Goal: Transaction & Acquisition: Purchase product/service

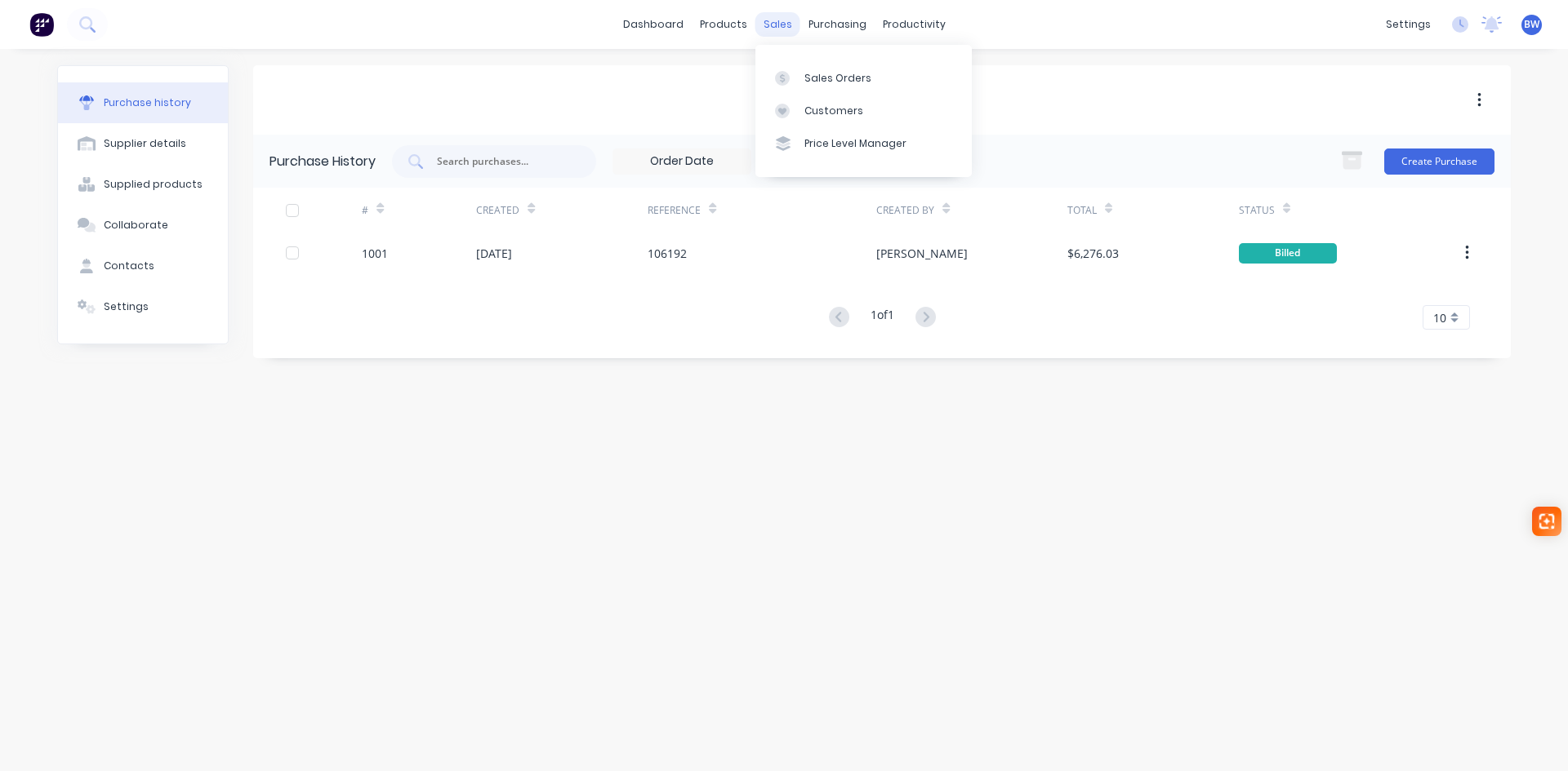
click at [781, 26] on div "sales" at bounding box center [777, 24] width 44 height 25
click at [834, 79] on div "Sales Orders" at bounding box center [838, 78] width 67 height 15
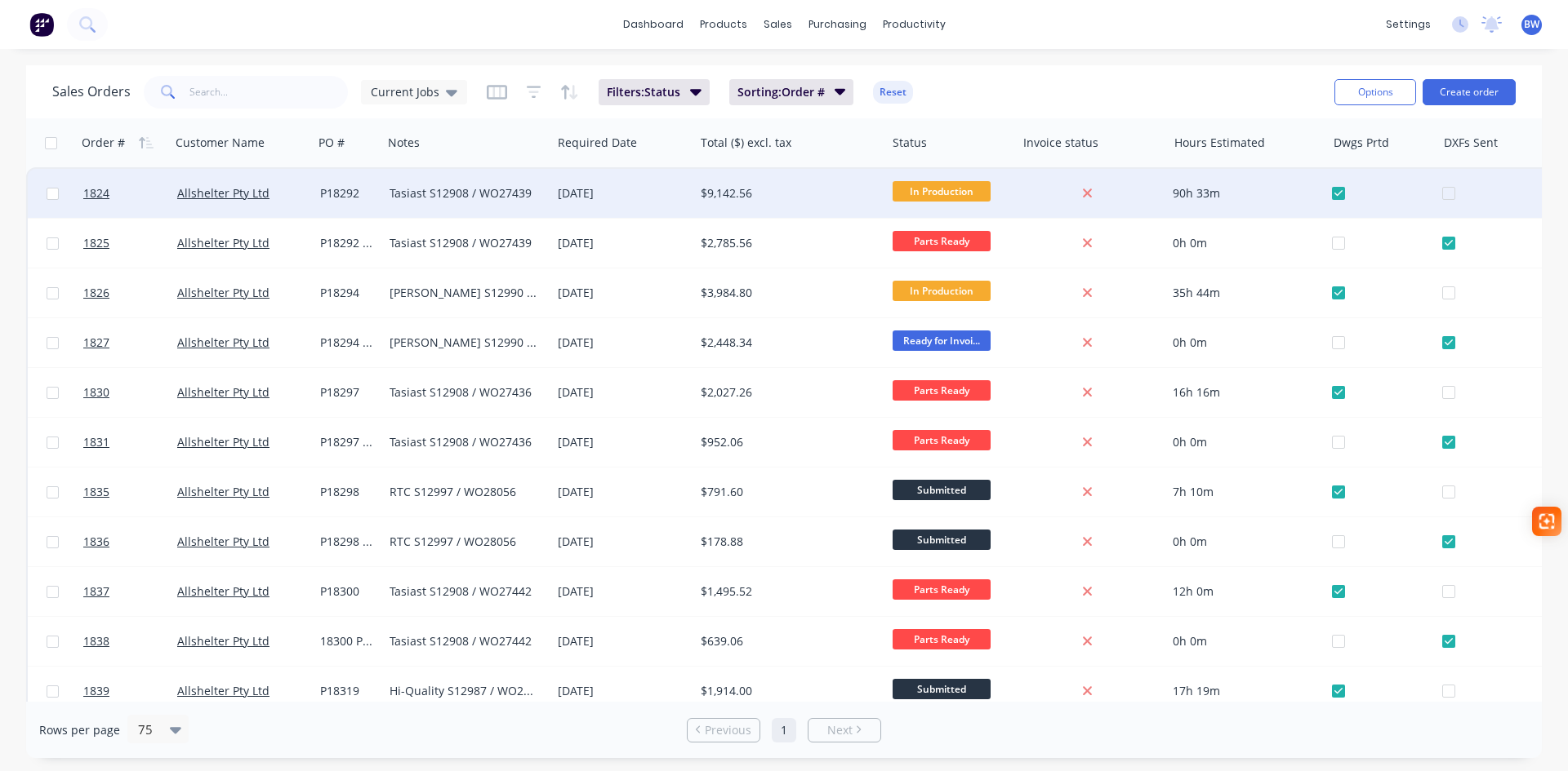
click at [481, 195] on div "Tasiast S12908 / WO27439" at bounding box center [463, 193] width 147 height 17
click at [335, 184] on div "P18292" at bounding box center [348, 194] width 69 height 49
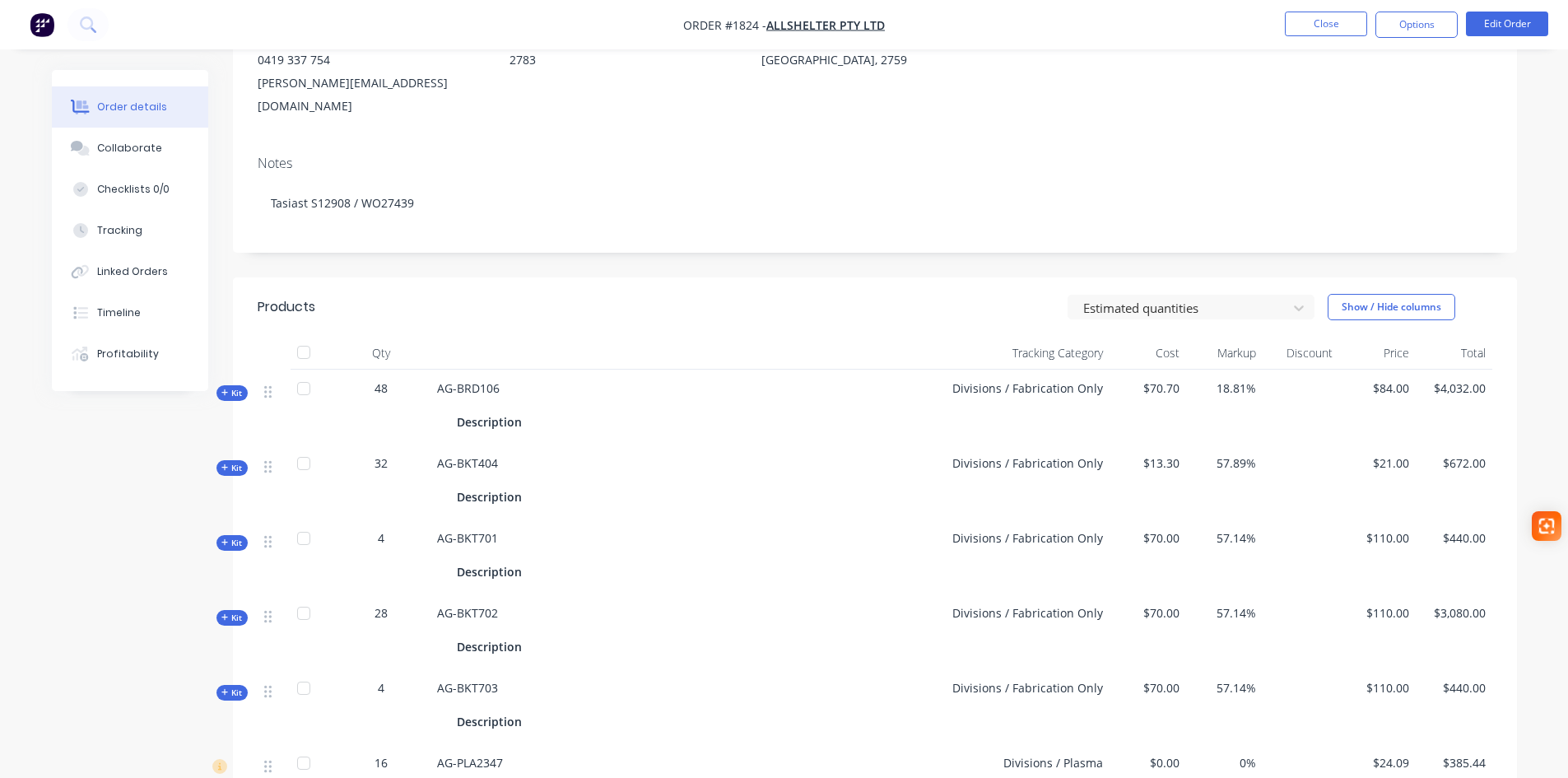
scroll to position [412, 0]
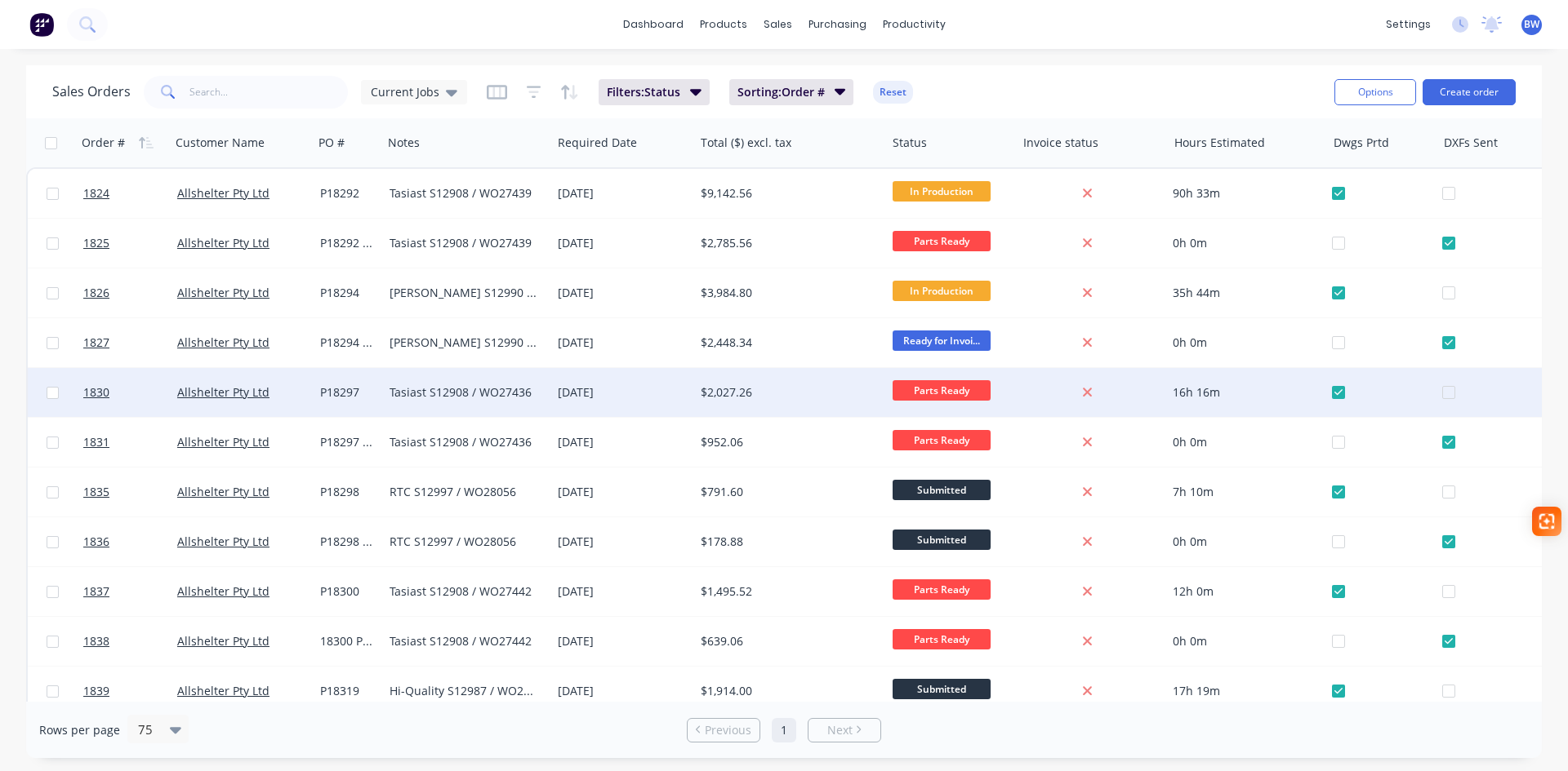
click at [416, 393] on div "Tasiast S12908 / WO27436" at bounding box center [463, 392] width 147 height 17
click at [349, 400] on div "P18297" at bounding box center [347, 392] width 54 height 17
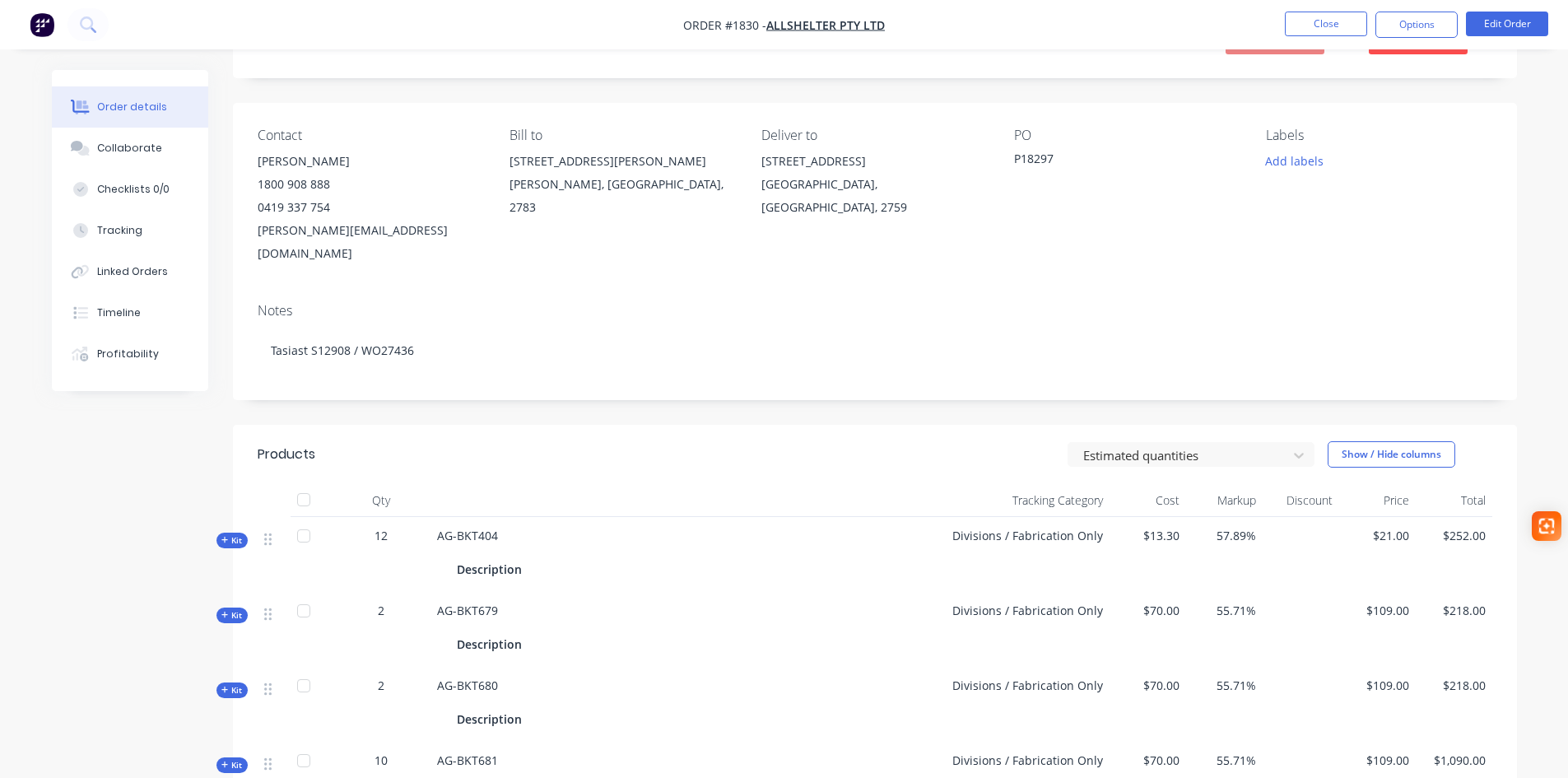
scroll to position [412, 0]
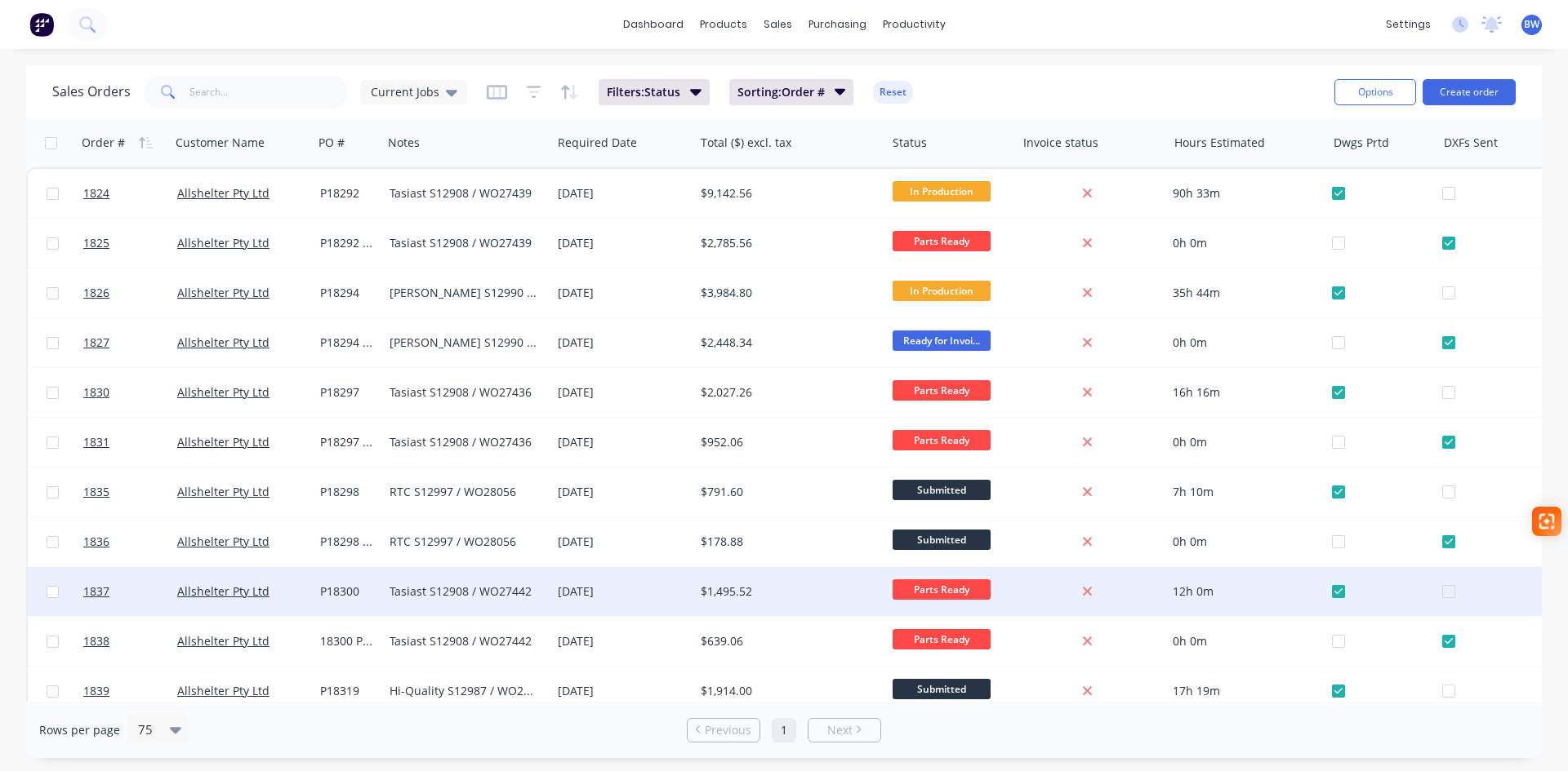
click at [342, 598] on div "P18300" at bounding box center [347, 592] width 54 height 17
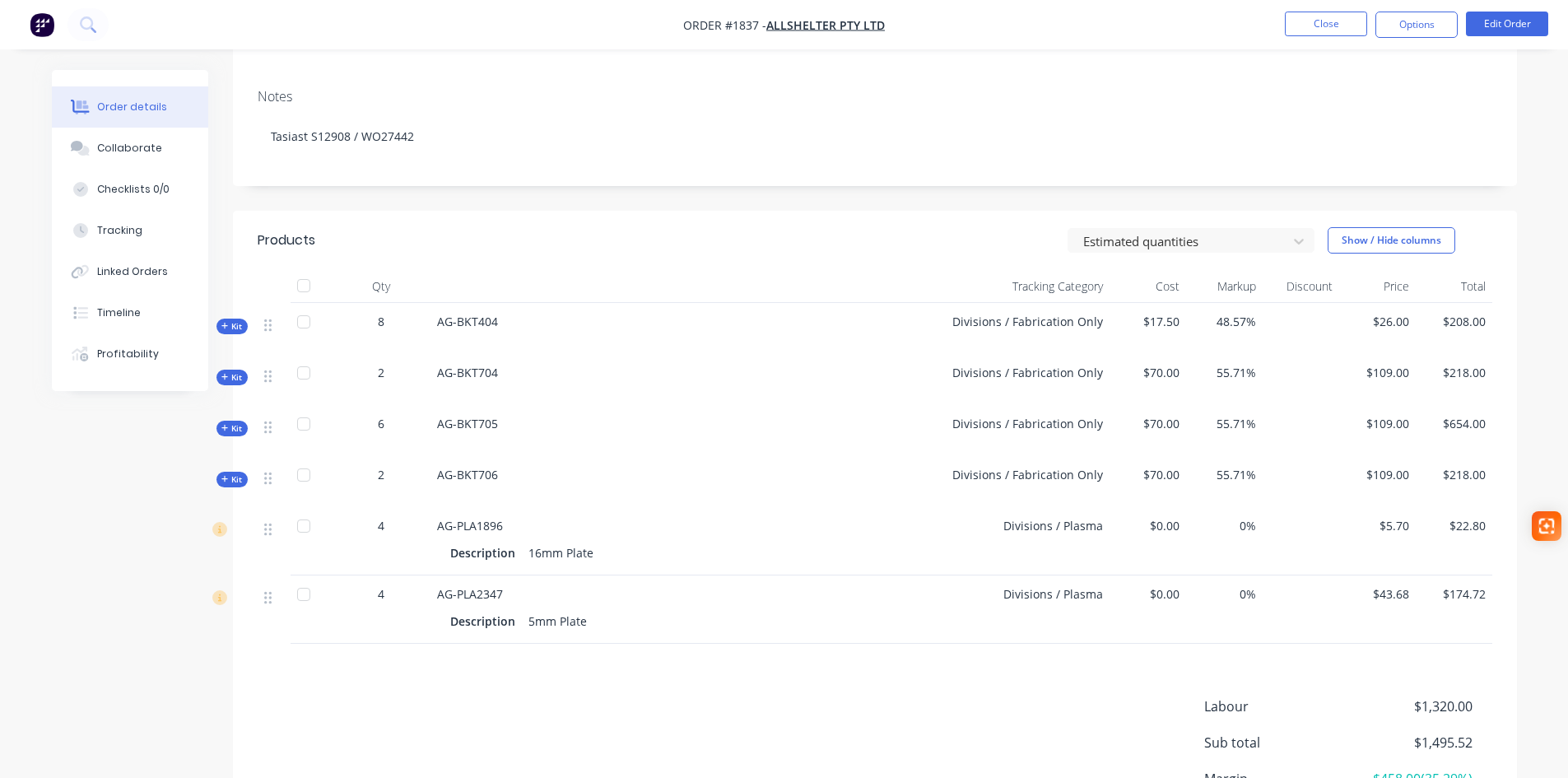
scroll to position [329, 0]
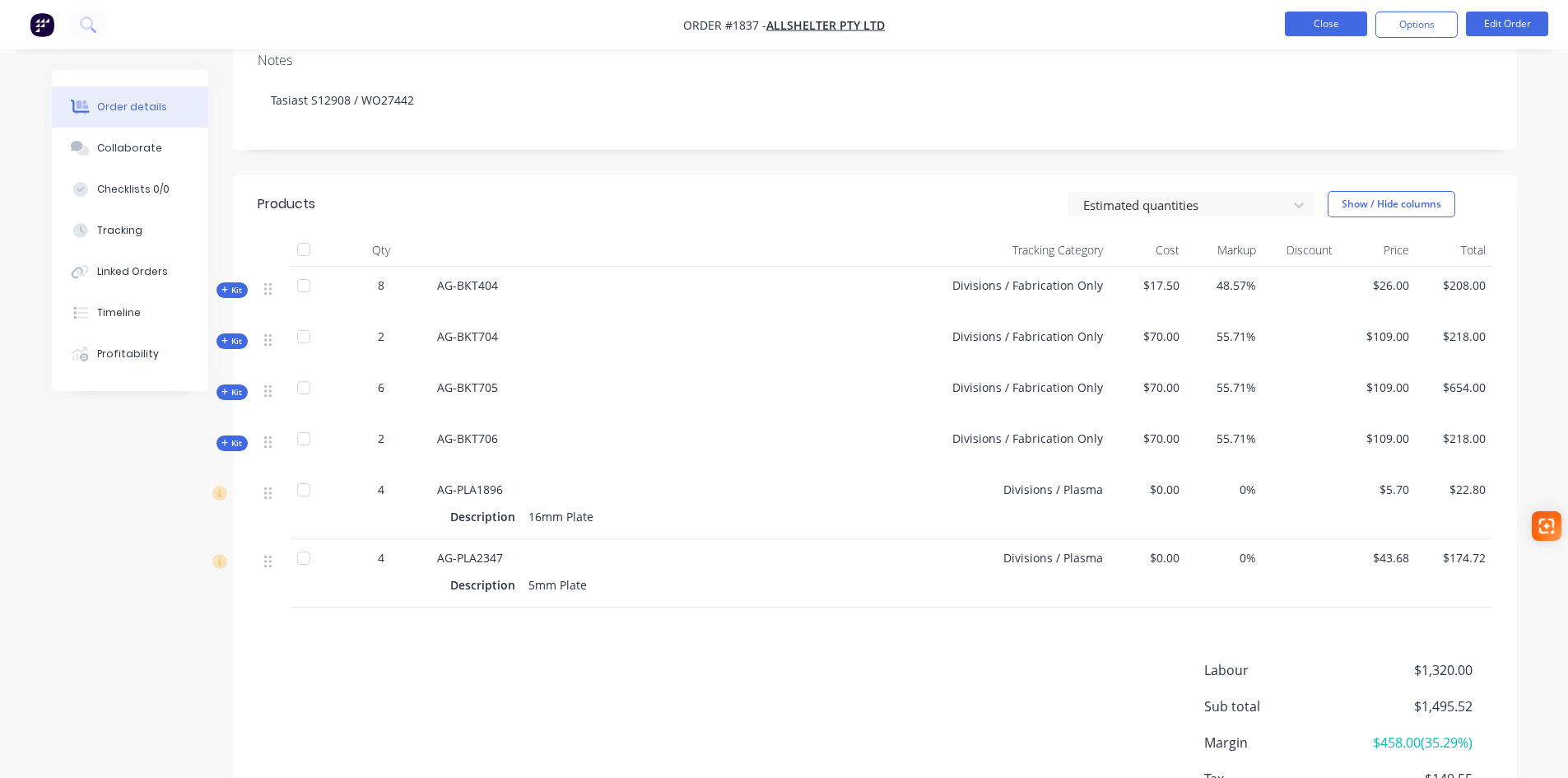
click at [1303, 30] on button "Close" at bounding box center [1326, 24] width 83 height 25
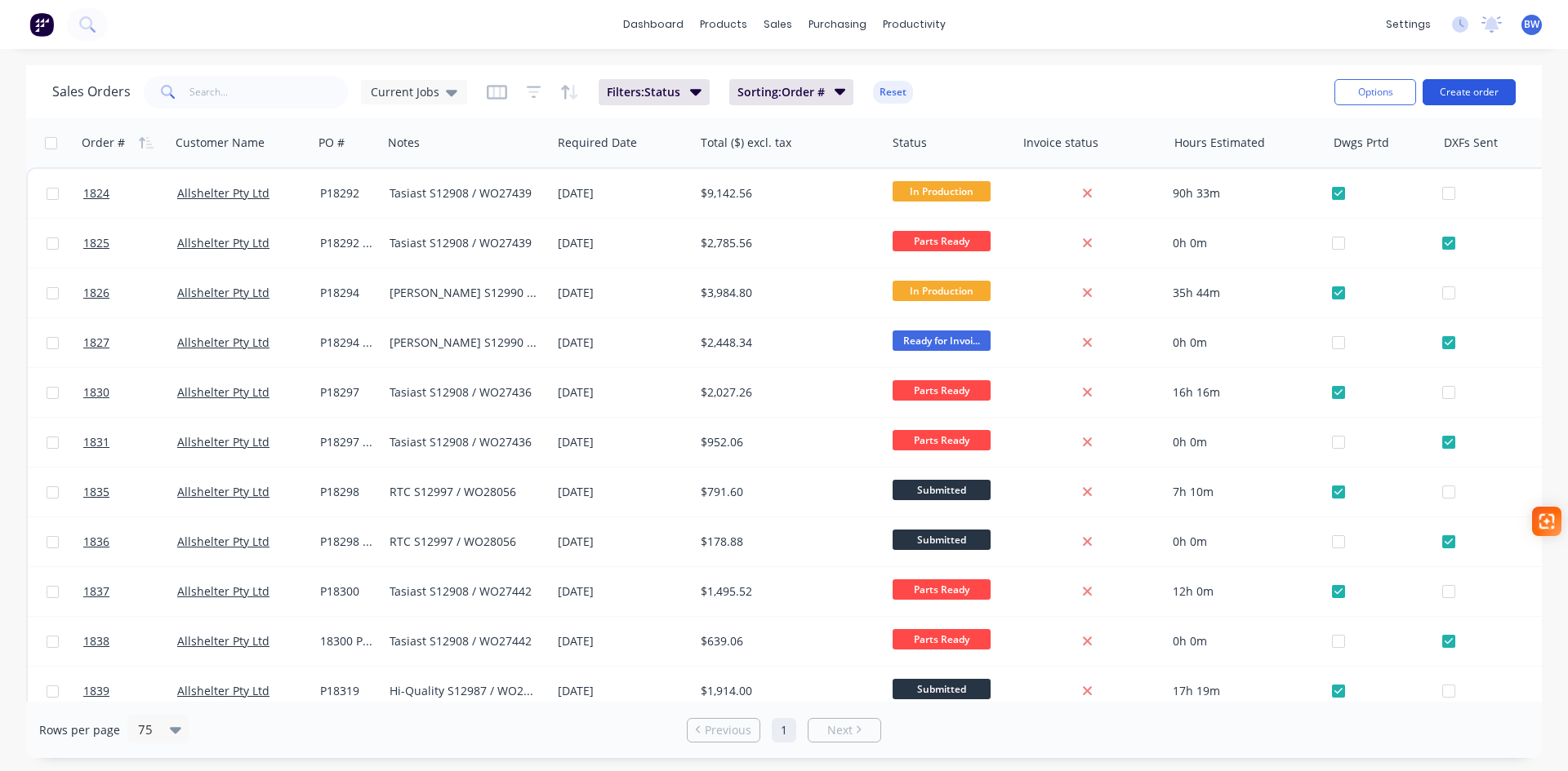
click at [1484, 97] on button "Create order" at bounding box center [1469, 92] width 93 height 26
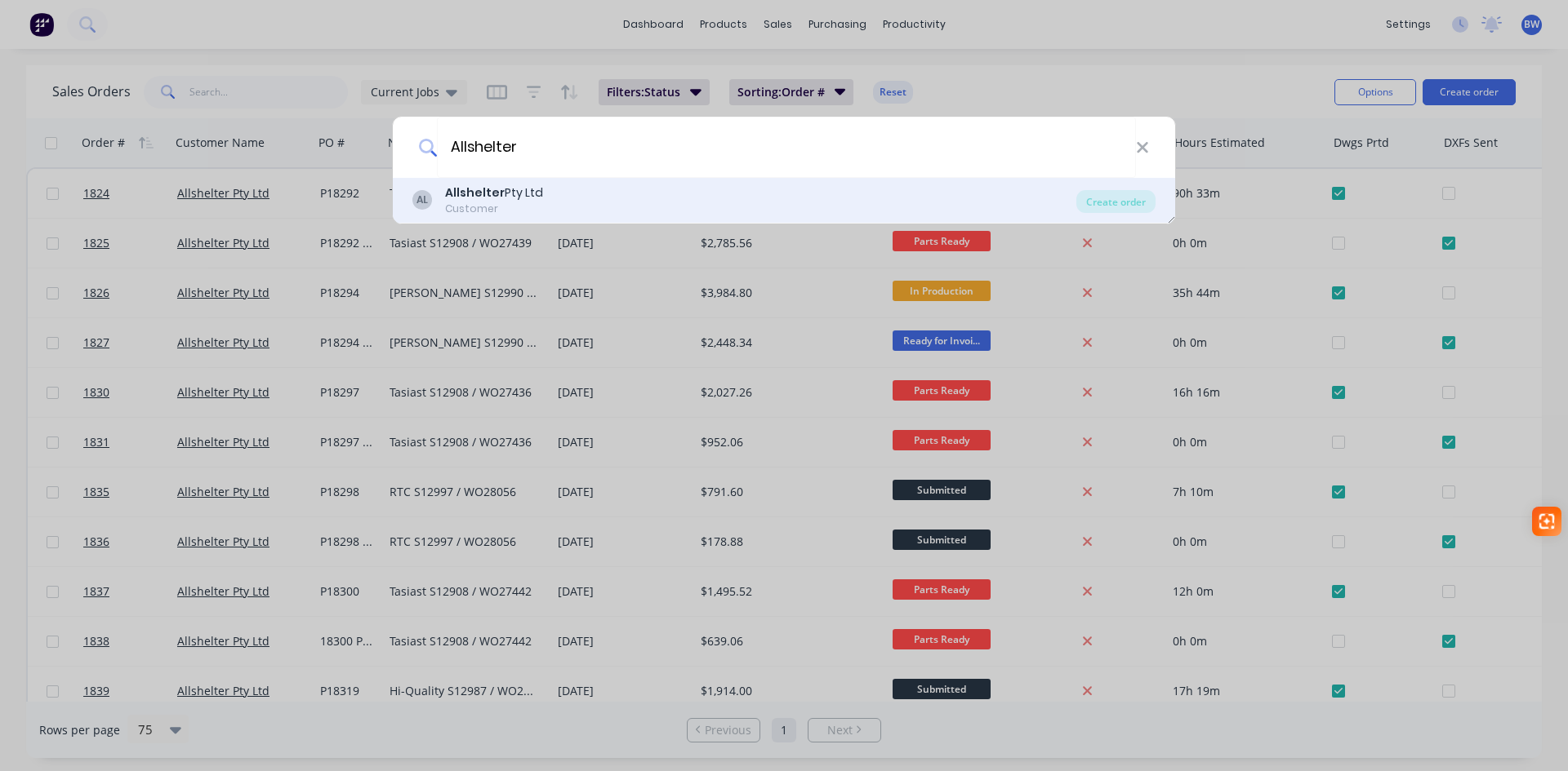
type input "Allshelter"
click at [521, 192] on div "Allshelter Pty Ltd" at bounding box center [493, 193] width 98 height 17
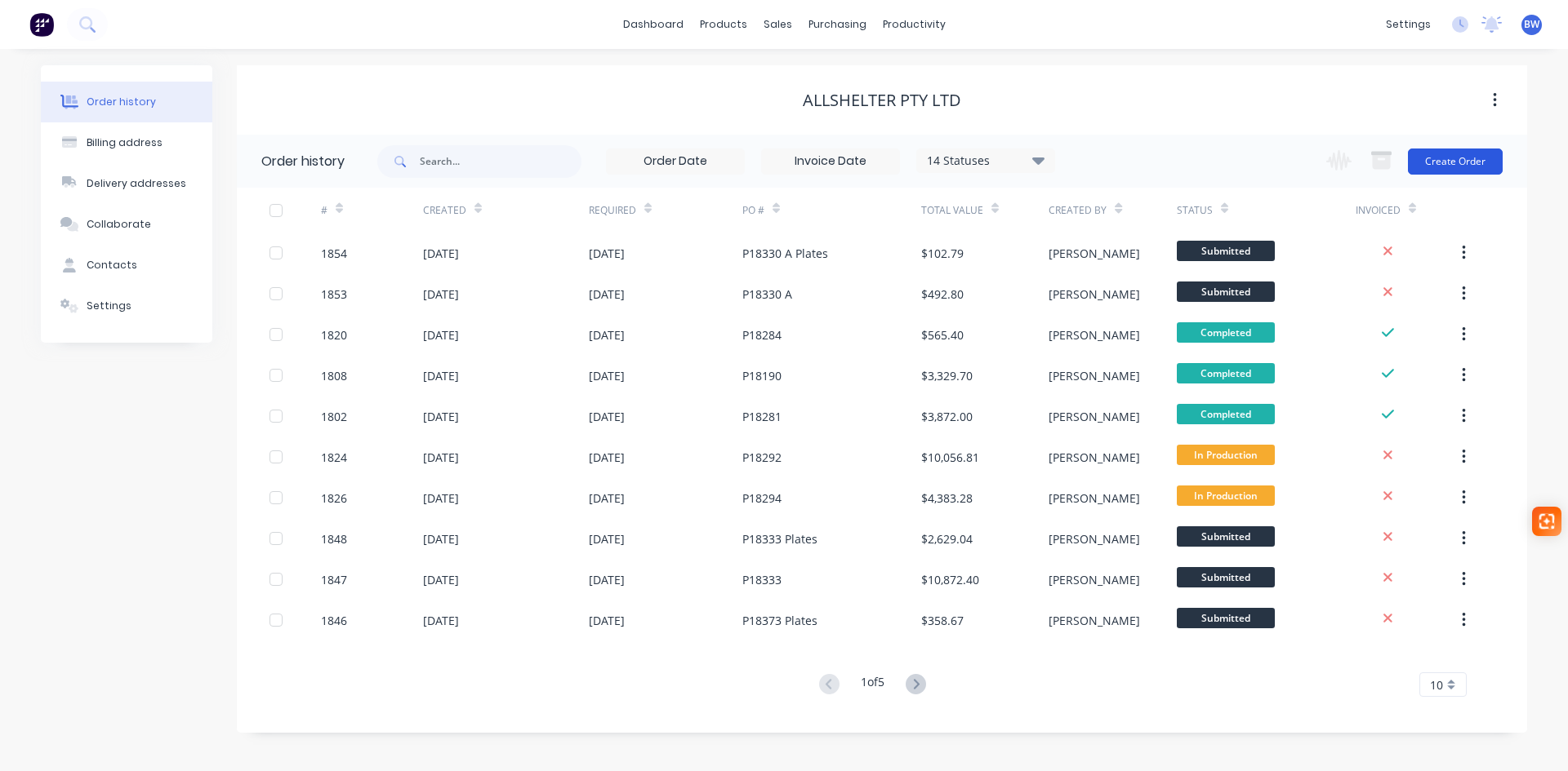
click at [1458, 158] on button "Create Order" at bounding box center [1455, 161] width 95 height 26
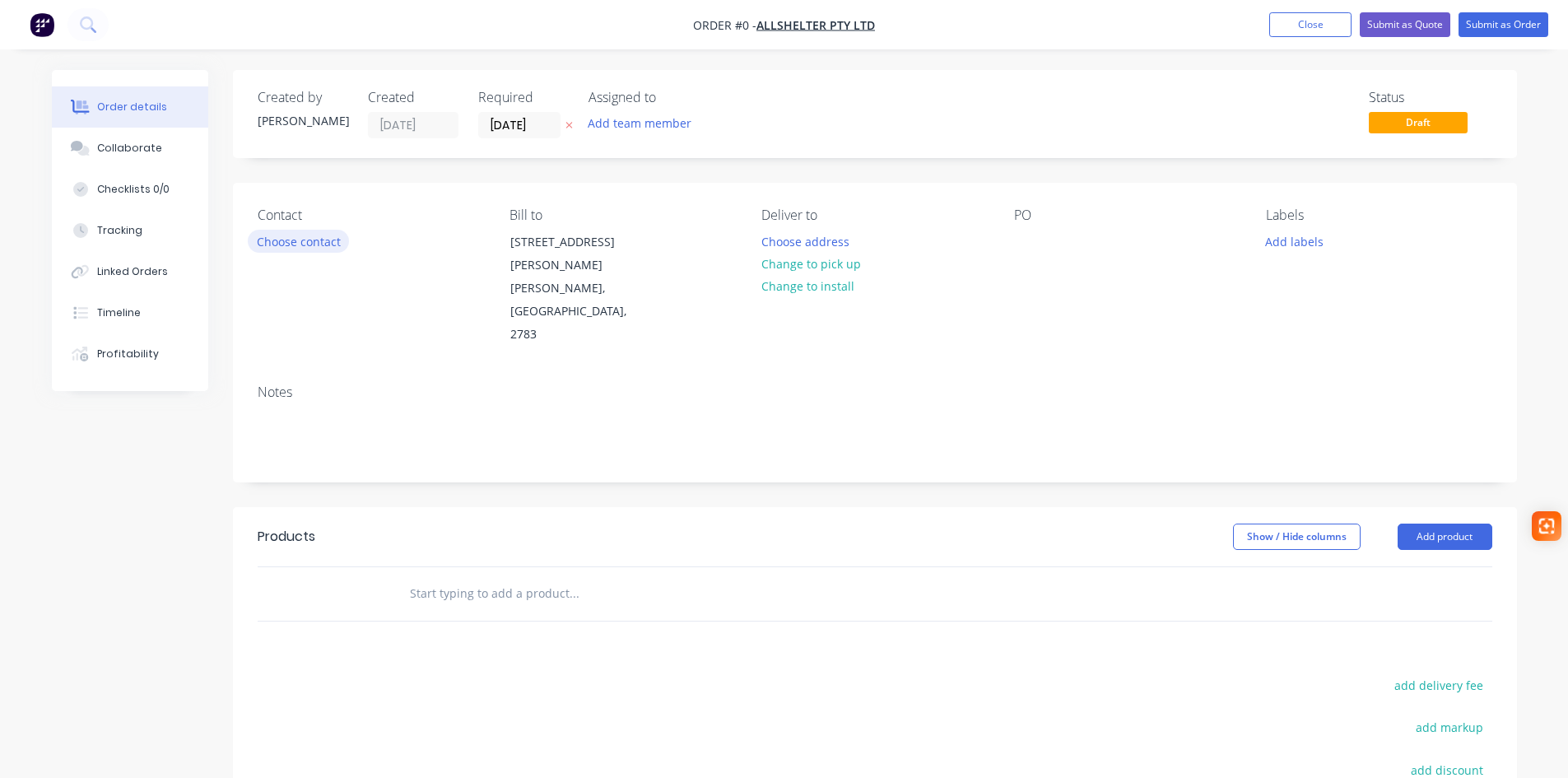
click at [280, 247] on button "Choose contact" at bounding box center [299, 240] width 102 height 22
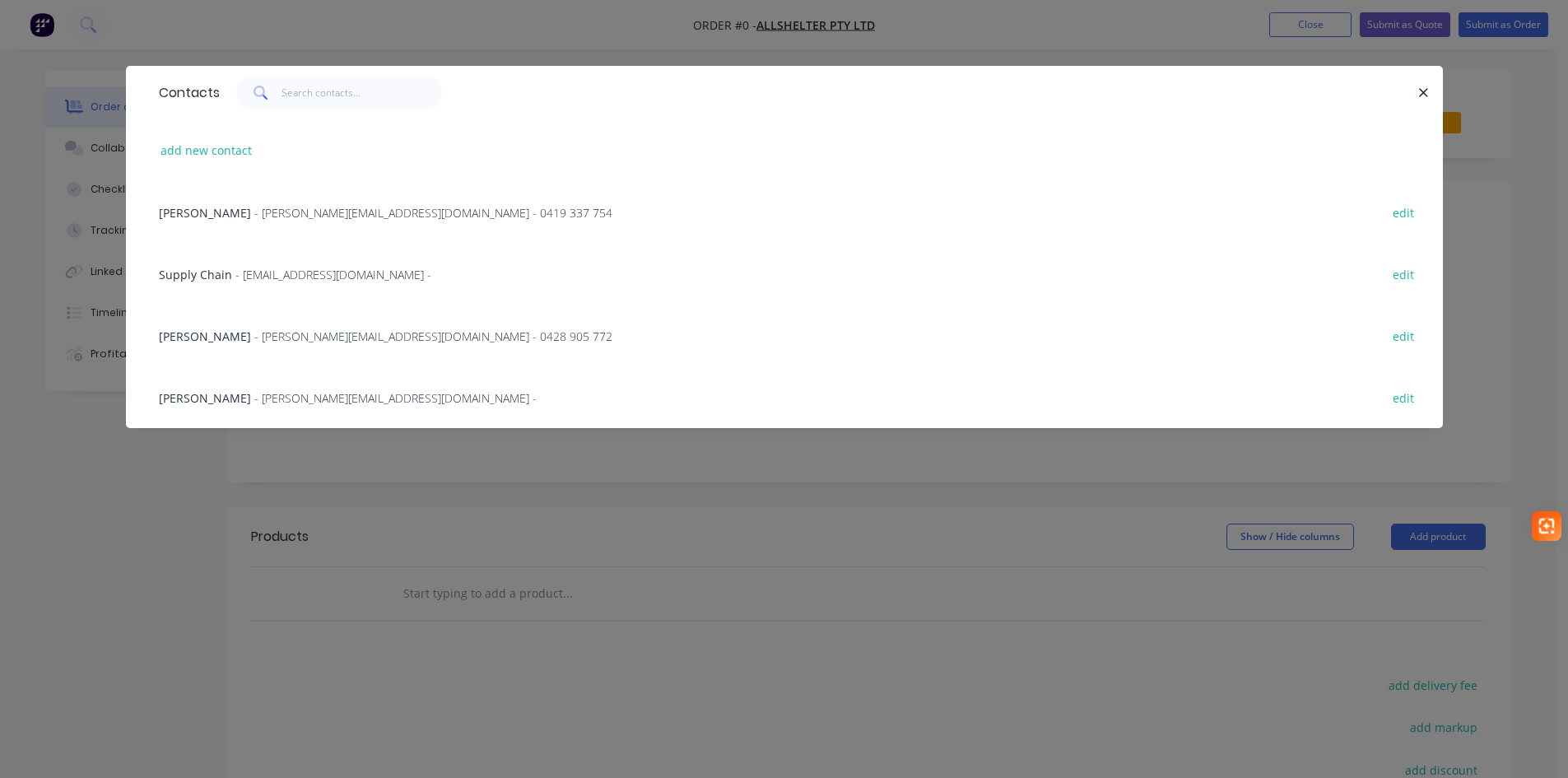
click at [257, 335] on span "- [PERSON_NAME][EMAIL_ADDRESS][DOMAIN_NAME] - 0428 905 772" at bounding box center [433, 337] width 358 height 16
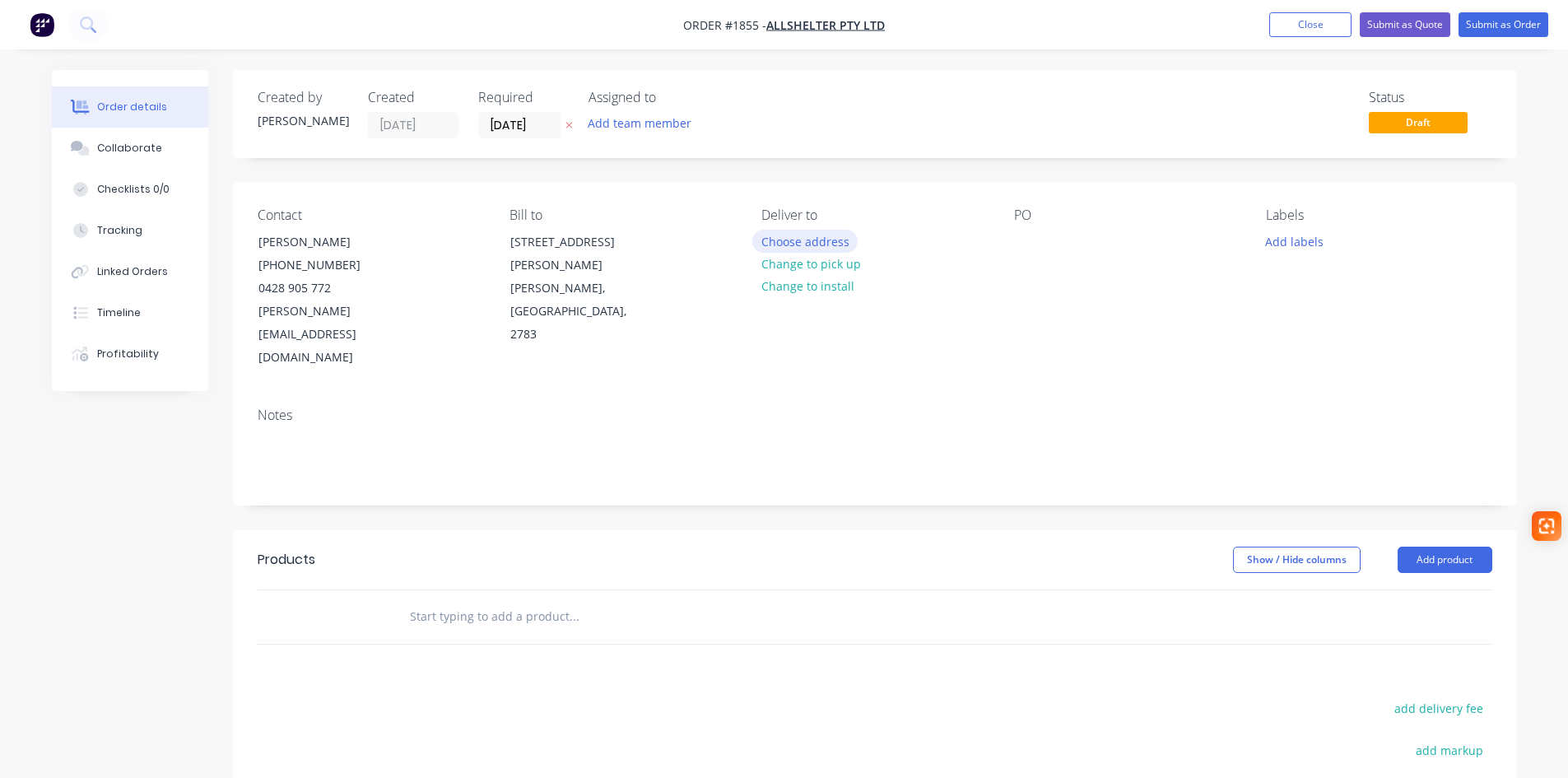
click at [818, 243] on button "Choose address" at bounding box center [805, 240] width 106 height 22
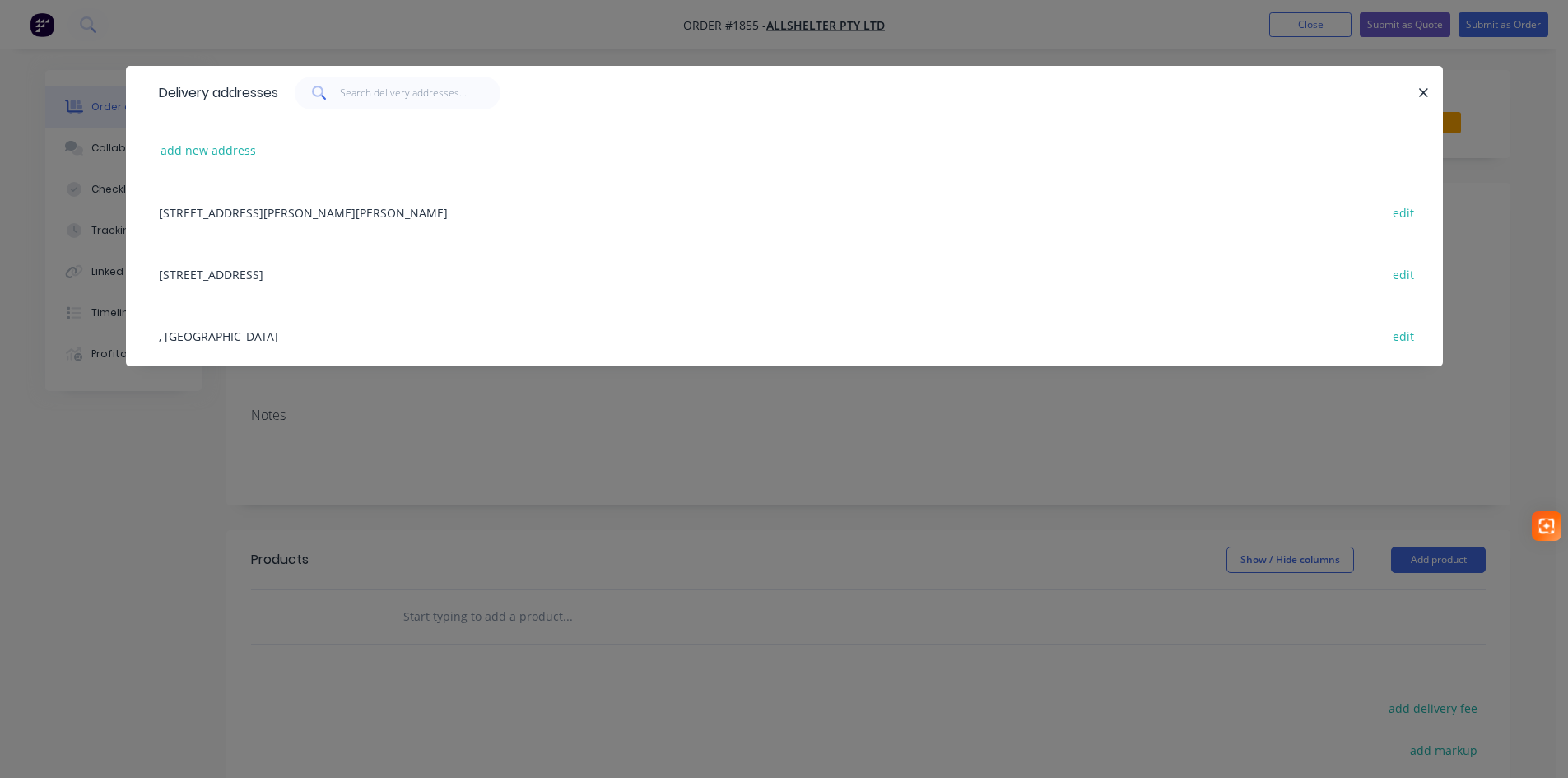
click at [323, 270] on div "[STREET_ADDRESS] edit" at bounding box center [784, 274] width 1268 height 62
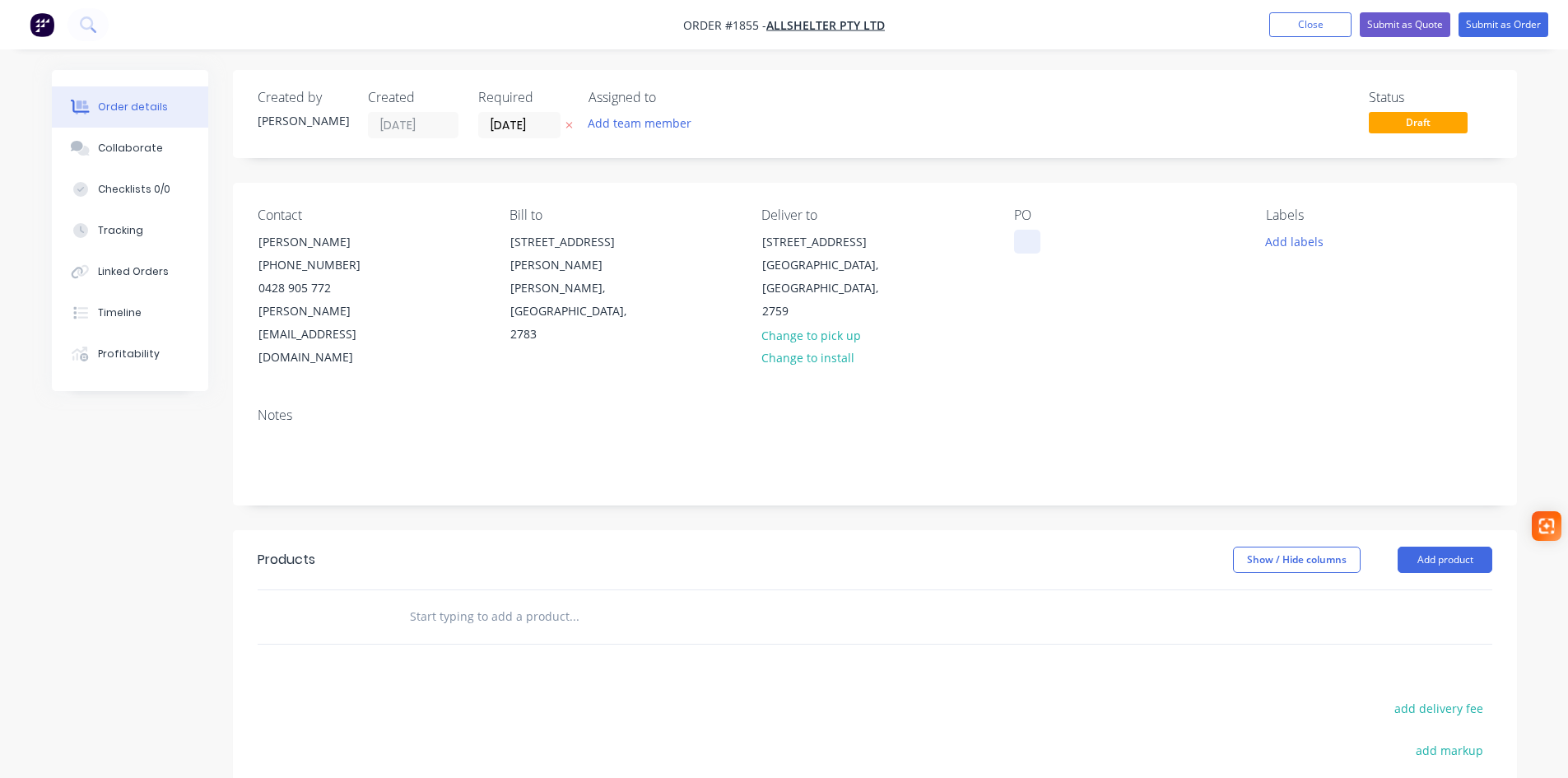
click at [1015, 238] on div at bounding box center [1028, 241] width 26 height 24
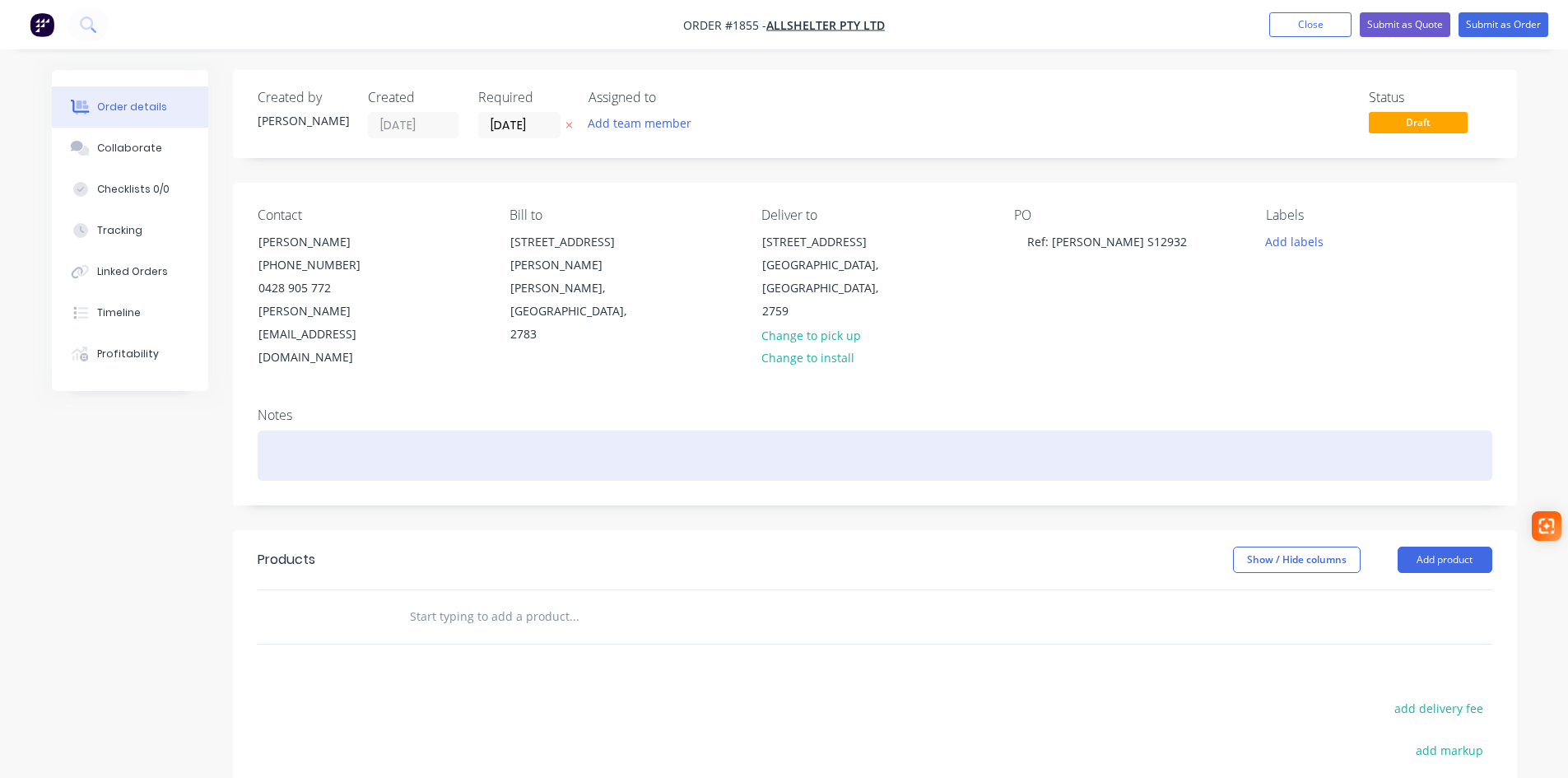
click at [277, 431] on div at bounding box center [875, 456] width 1235 height 50
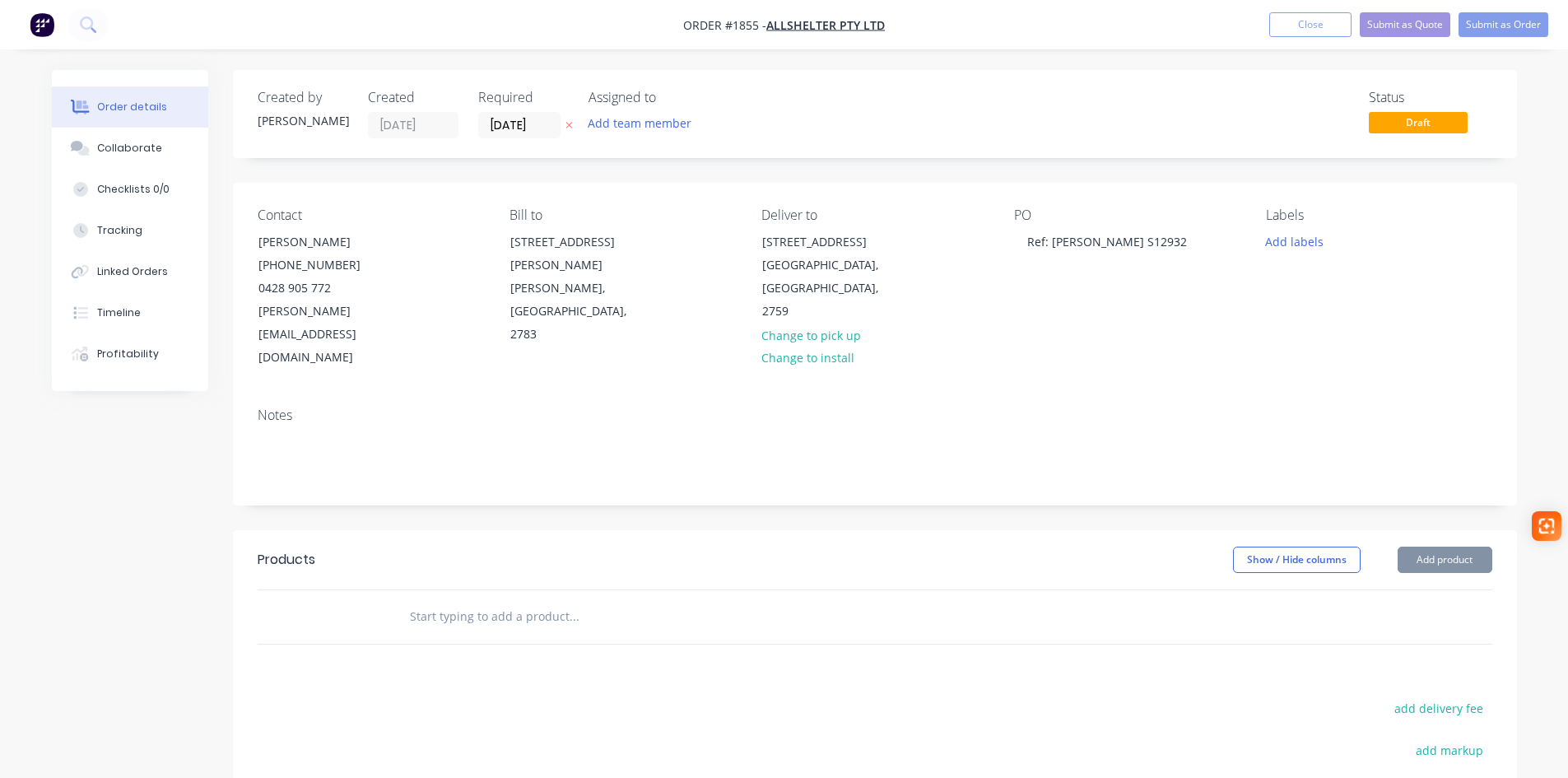
click at [476, 600] on input "text" at bounding box center [573, 616] width 329 height 33
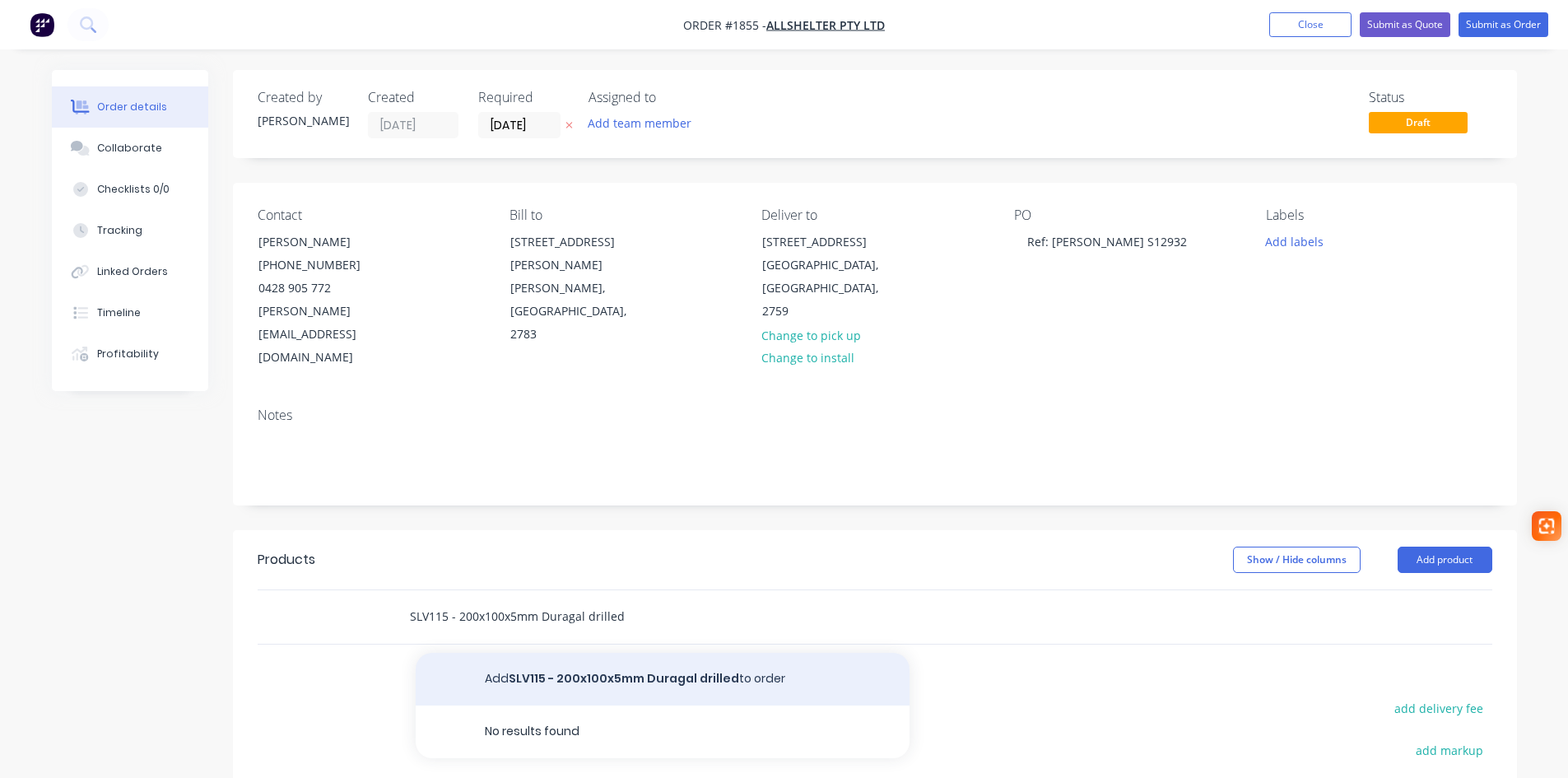
type input "SLV115 - 200x100x5mm Duragal drilled"
click at [588, 653] on button "Add SLV115 - 200x100x5mm Duragal drilled to order" at bounding box center [663, 679] width 494 height 53
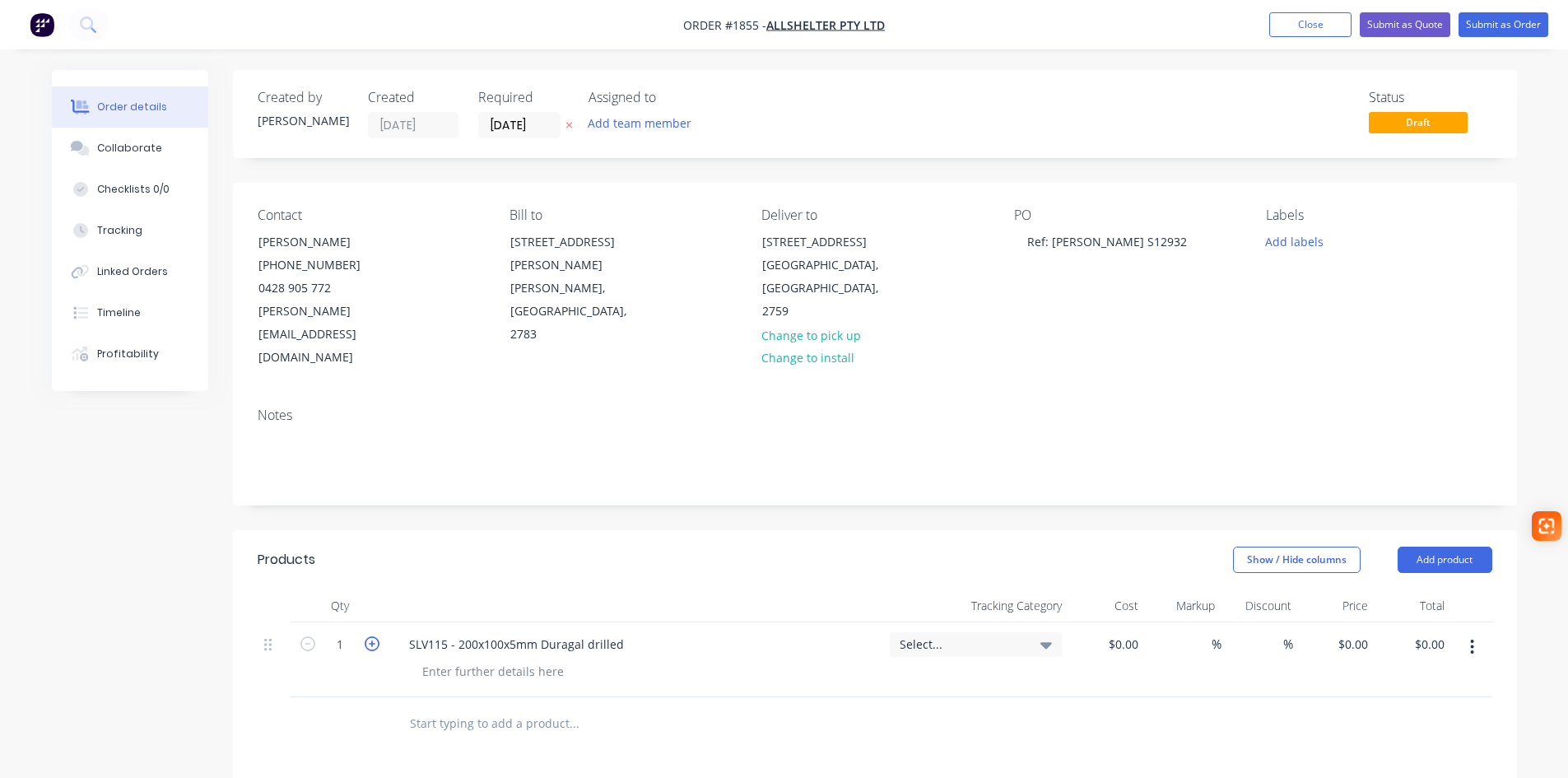
click at [369, 636] on icon "button" at bounding box center [372, 643] width 15 height 15
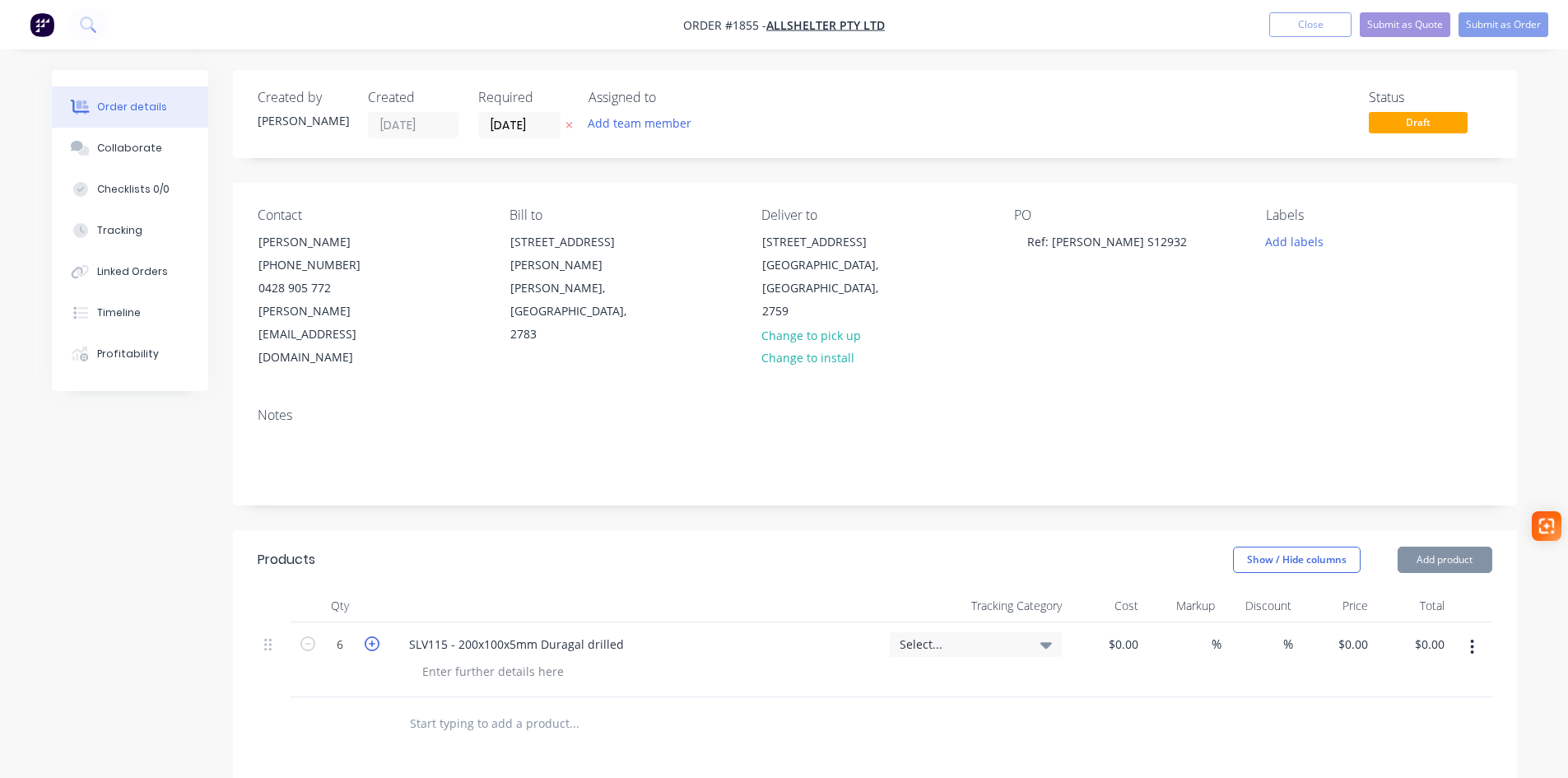
click at [369, 636] on icon "button" at bounding box center [372, 643] width 15 height 15
type input "10"
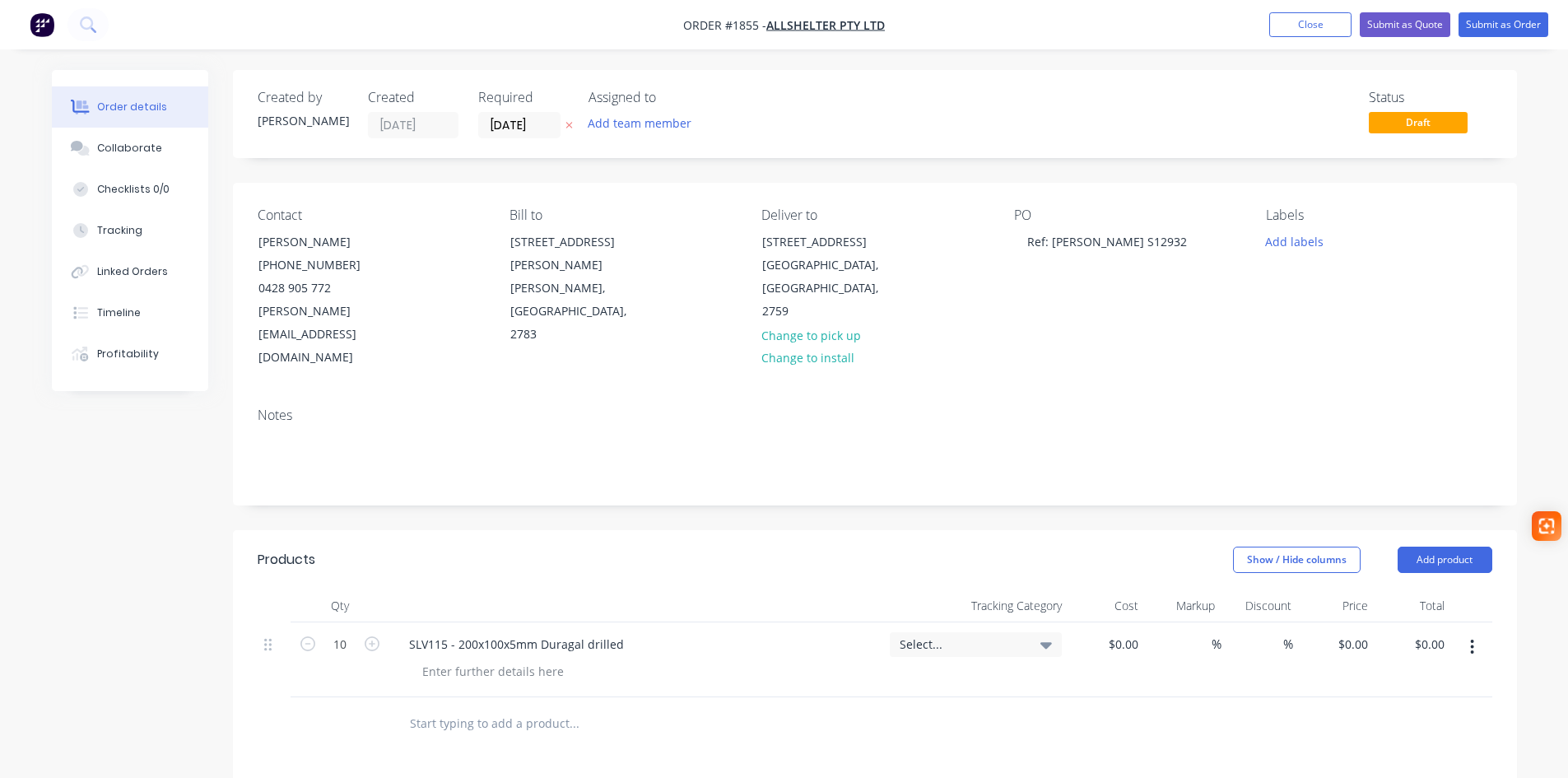
click at [1046, 642] on icon at bounding box center [1047, 645] width 12 height 7
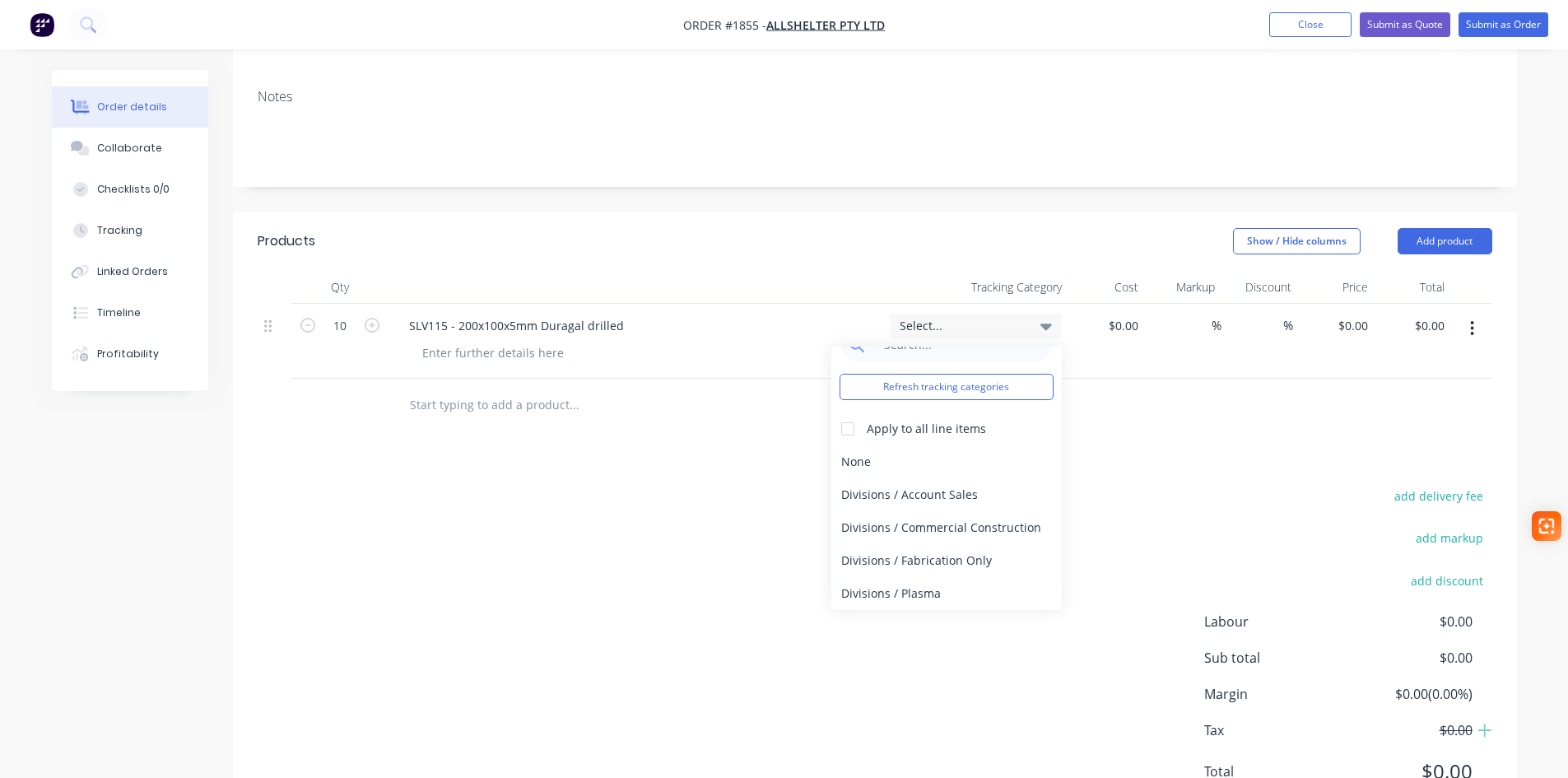
scroll to position [329, 0]
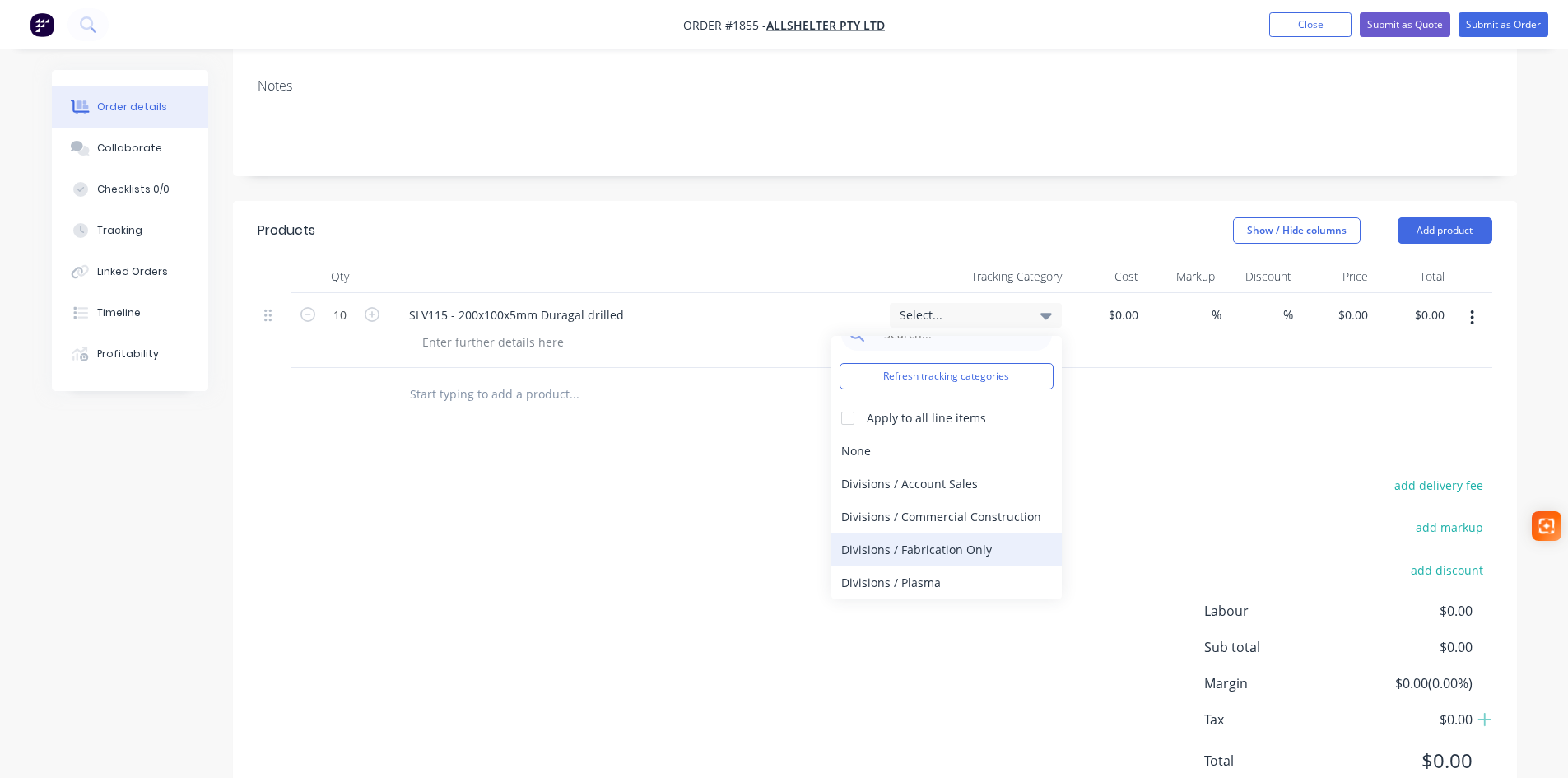
click at [922, 534] on div "Divisions / Fabrication Only" at bounding box center [946, 550] width 230 height 33
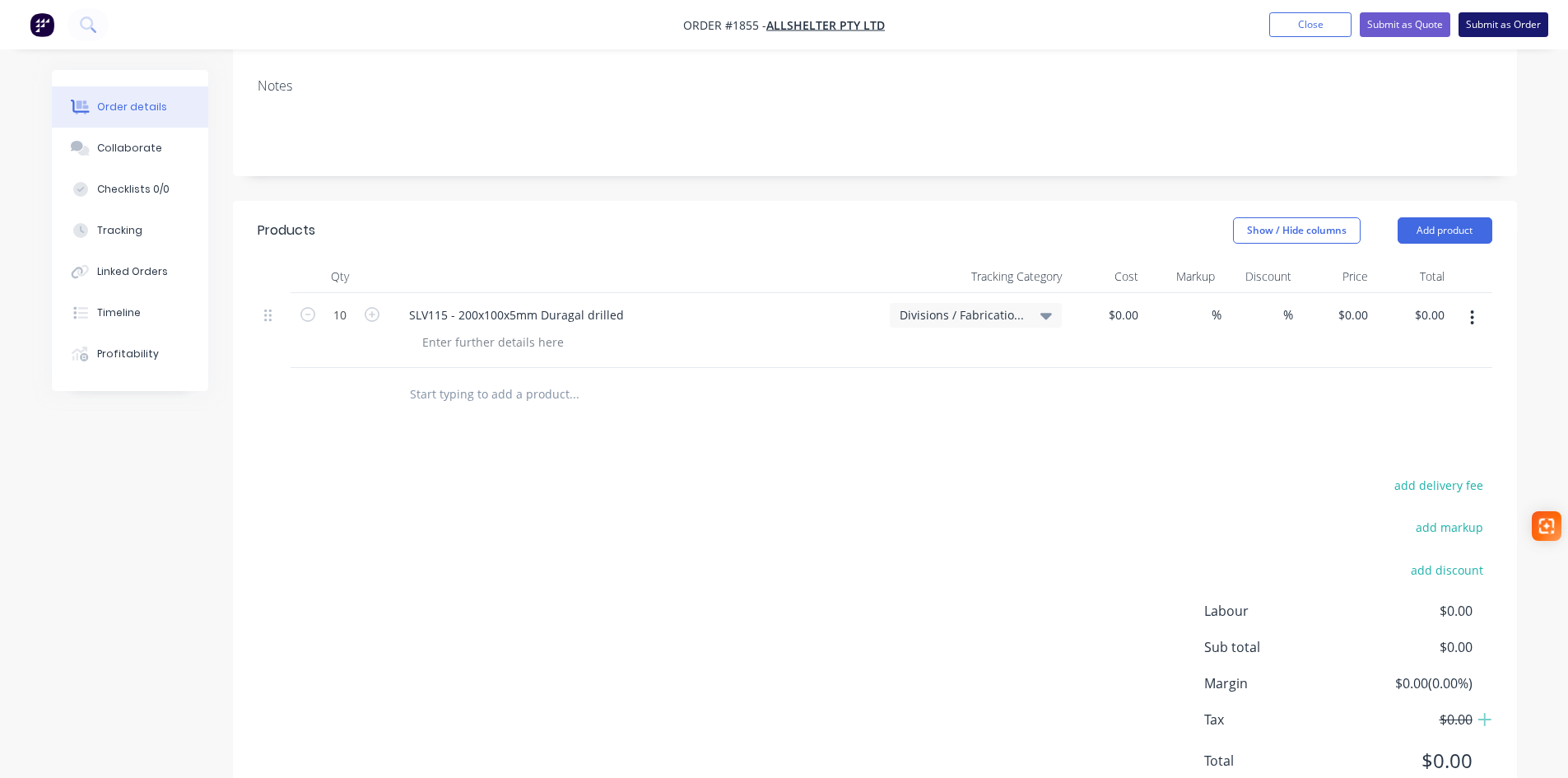
click at [1516, 27] on button "Submit as Order" at bounding box center [1504, 24] width 90 height 25
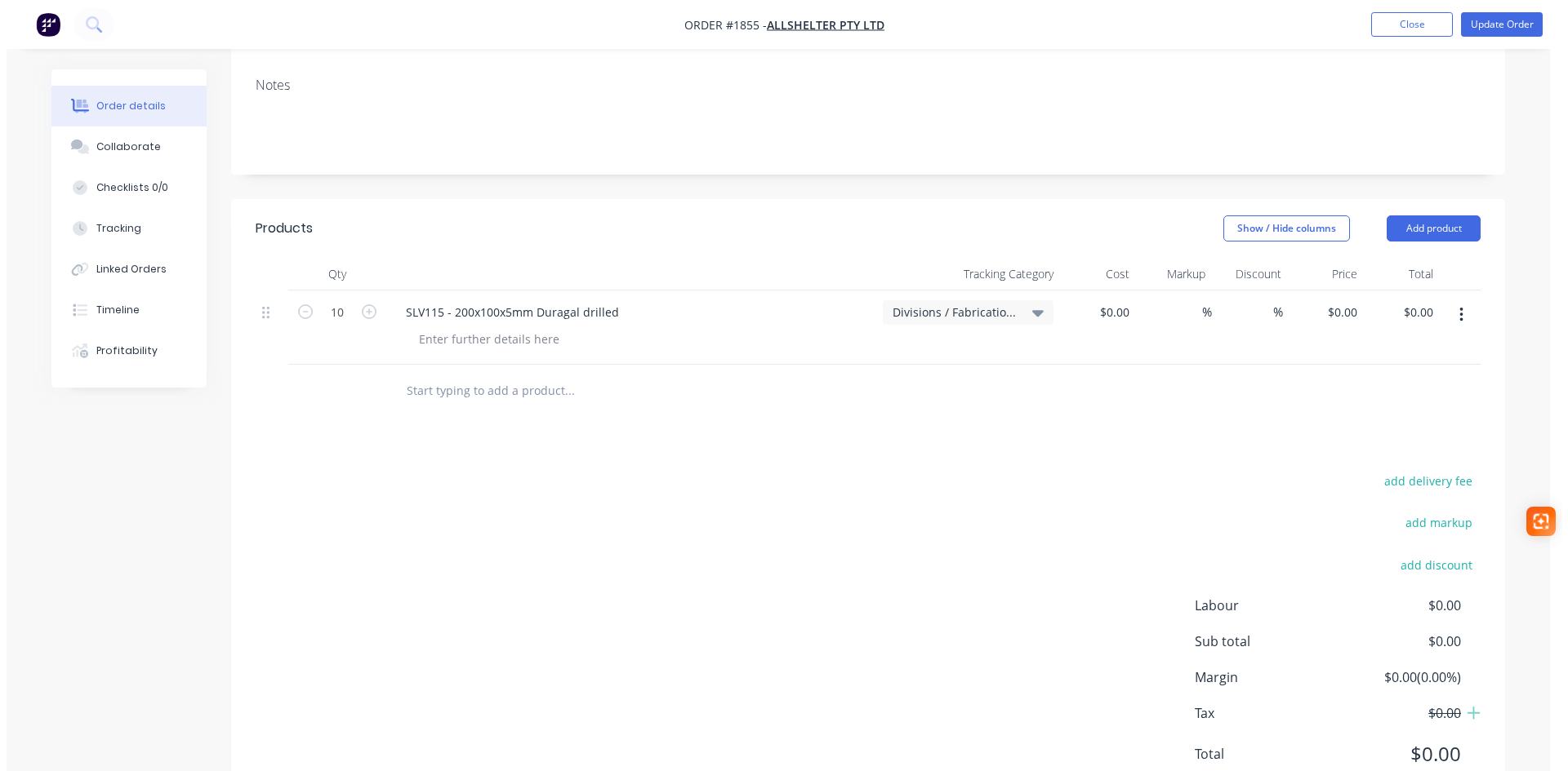
scroll to position [0, 0]
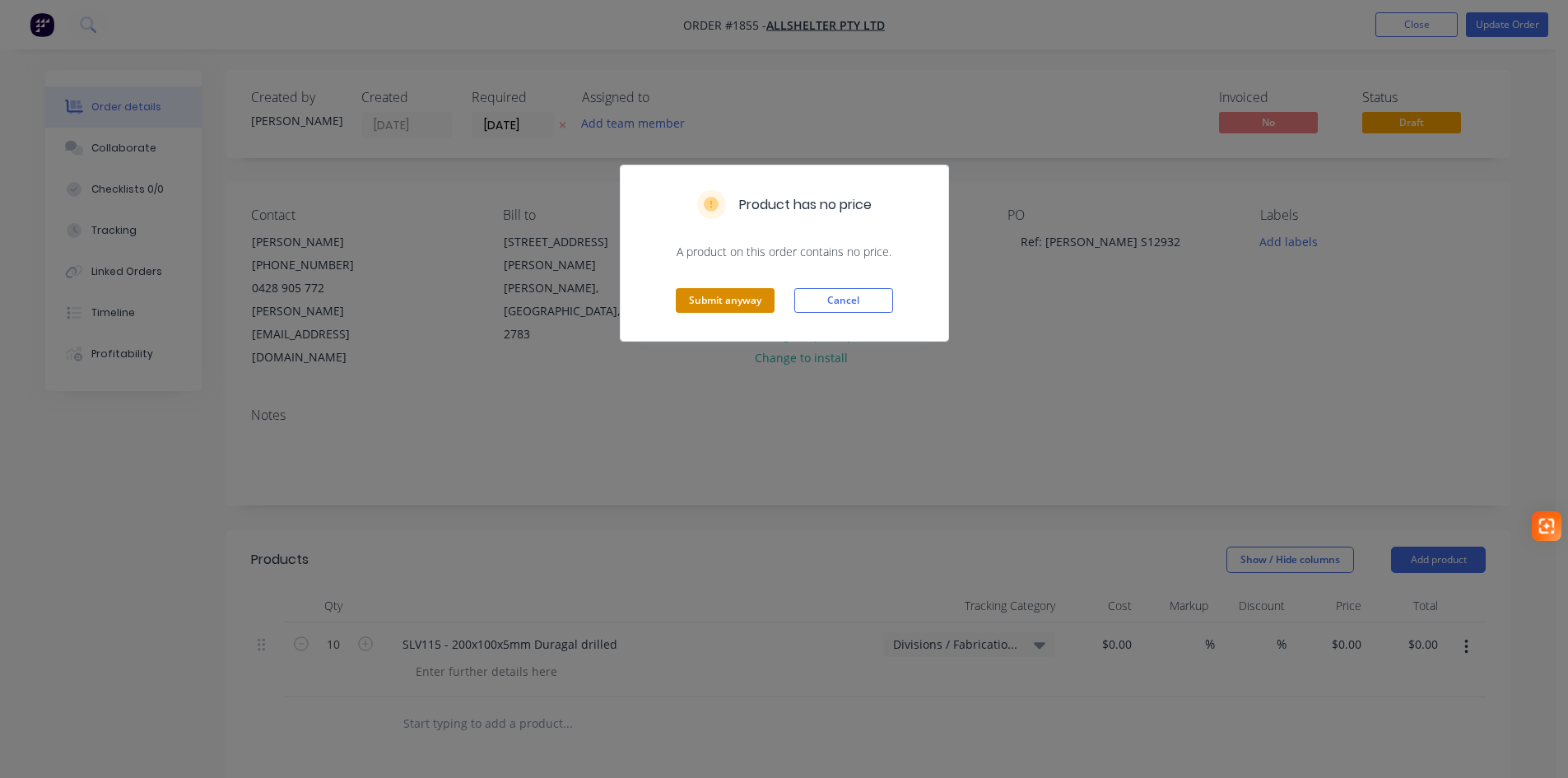
click at [715, 301] on button "Submit anyway" at bounding box center [725, 300] width 99 height 25
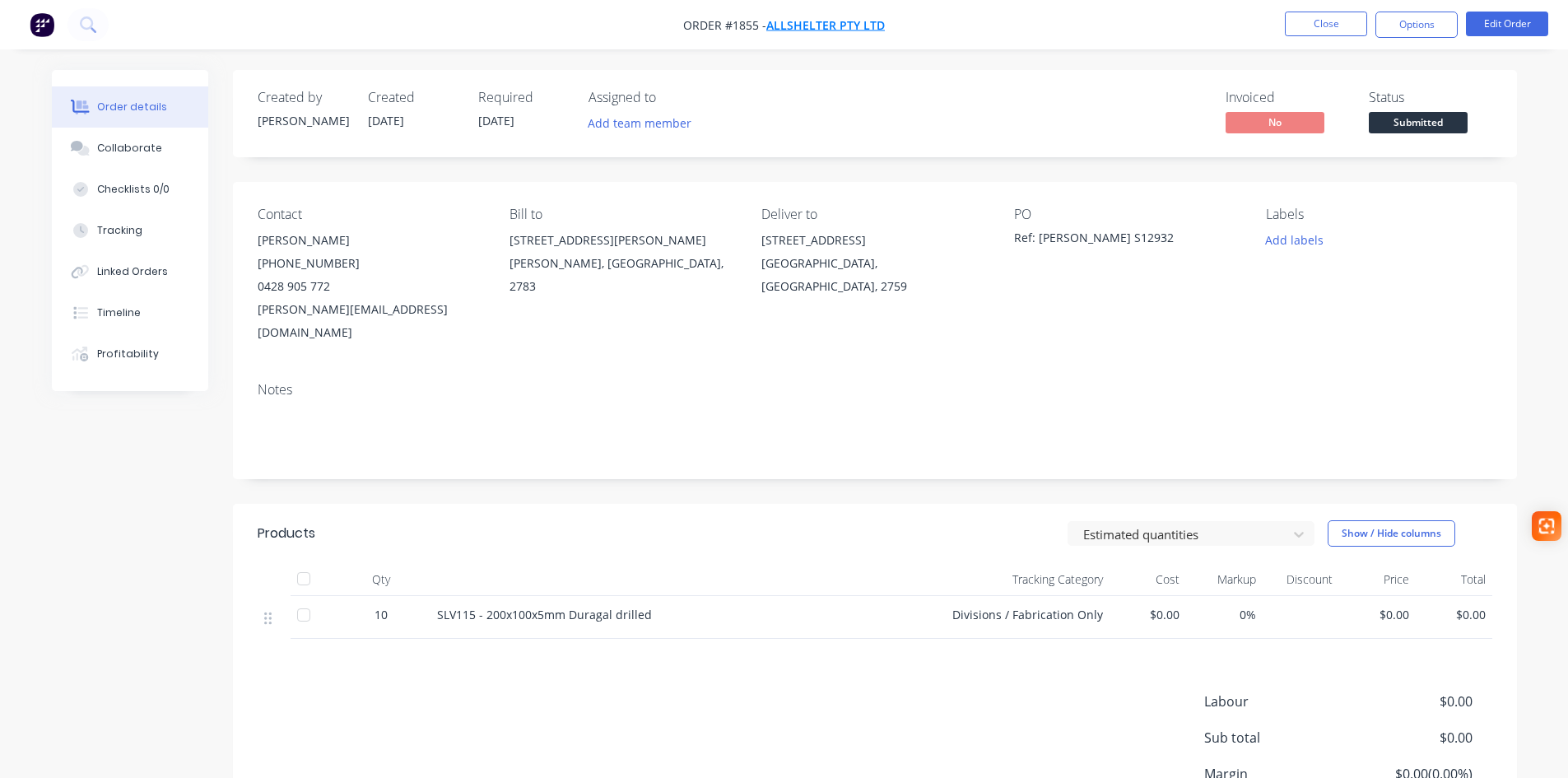
click at [846, 29] on span "Allshelter Pty Ltd" at bounding box center [825, 25] width 119 height 16
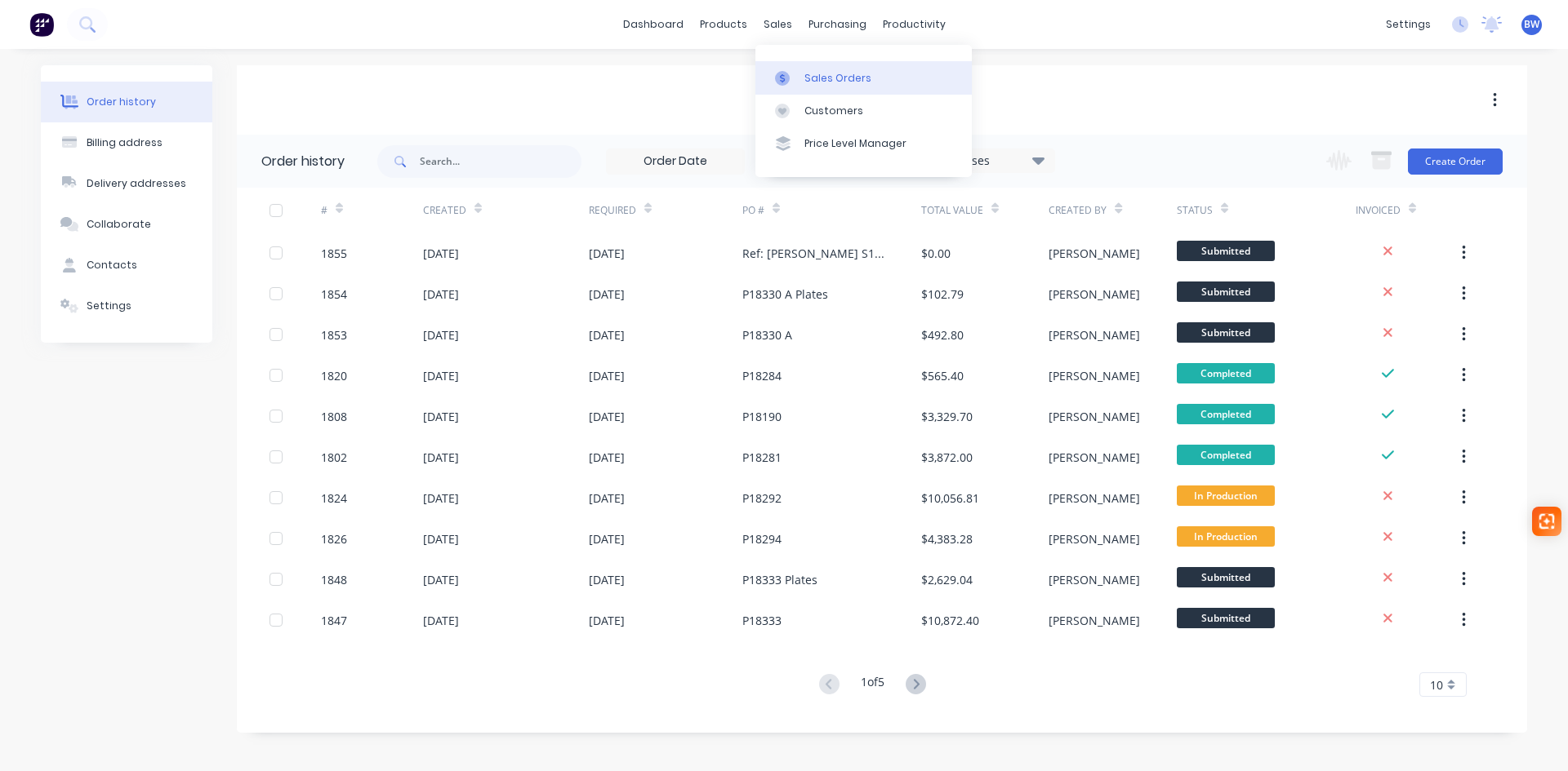
click at [805, 74] on div "Sales Orders" at bounding box center [838, 78] width 67 height 15
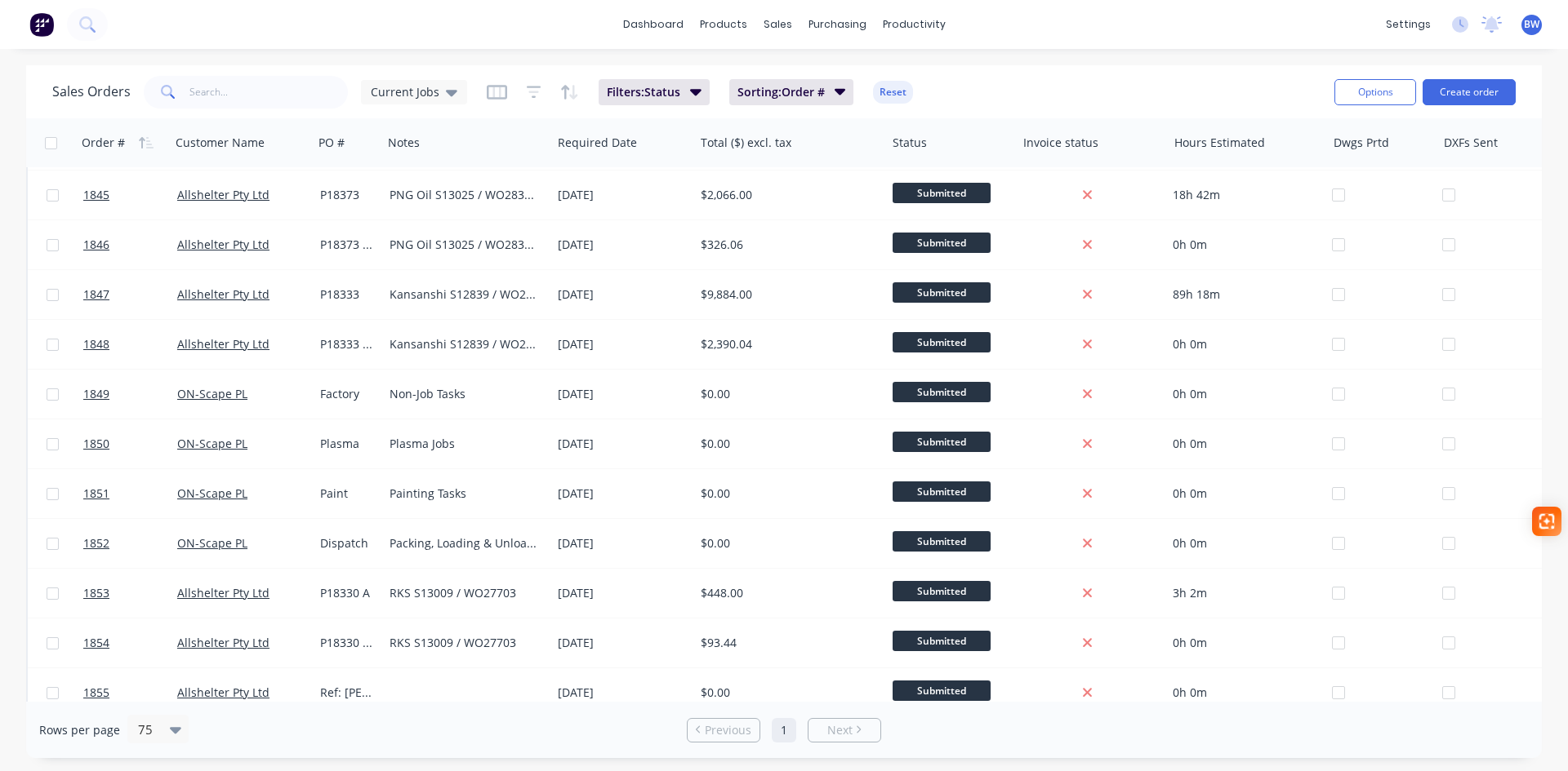
scroll to position [719, 0]
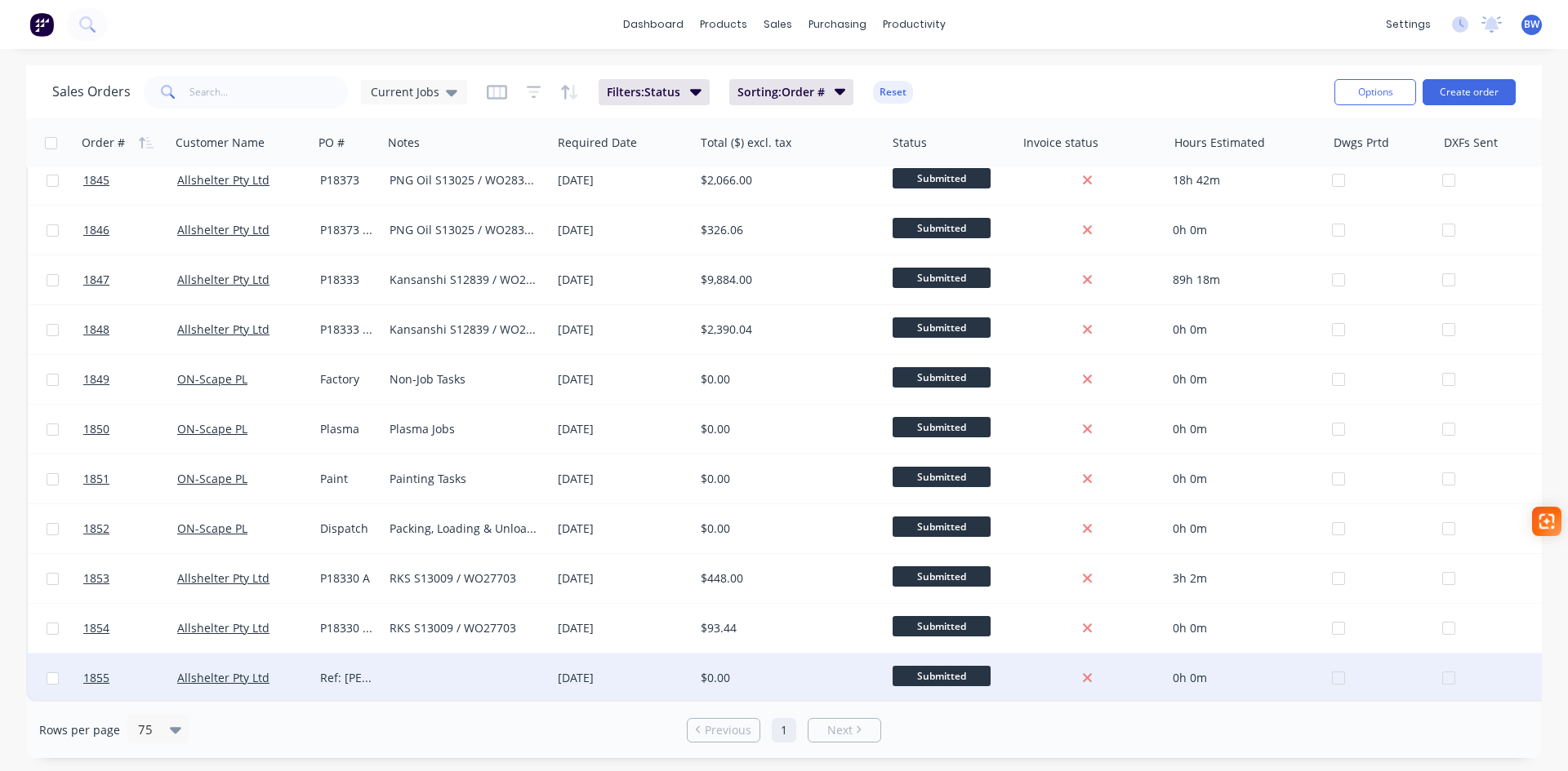
click at [416, 671] on div at bounding box center [467, 679] width 168 height 49
